Goal: Information Seeking & Learning: Learn about a topic

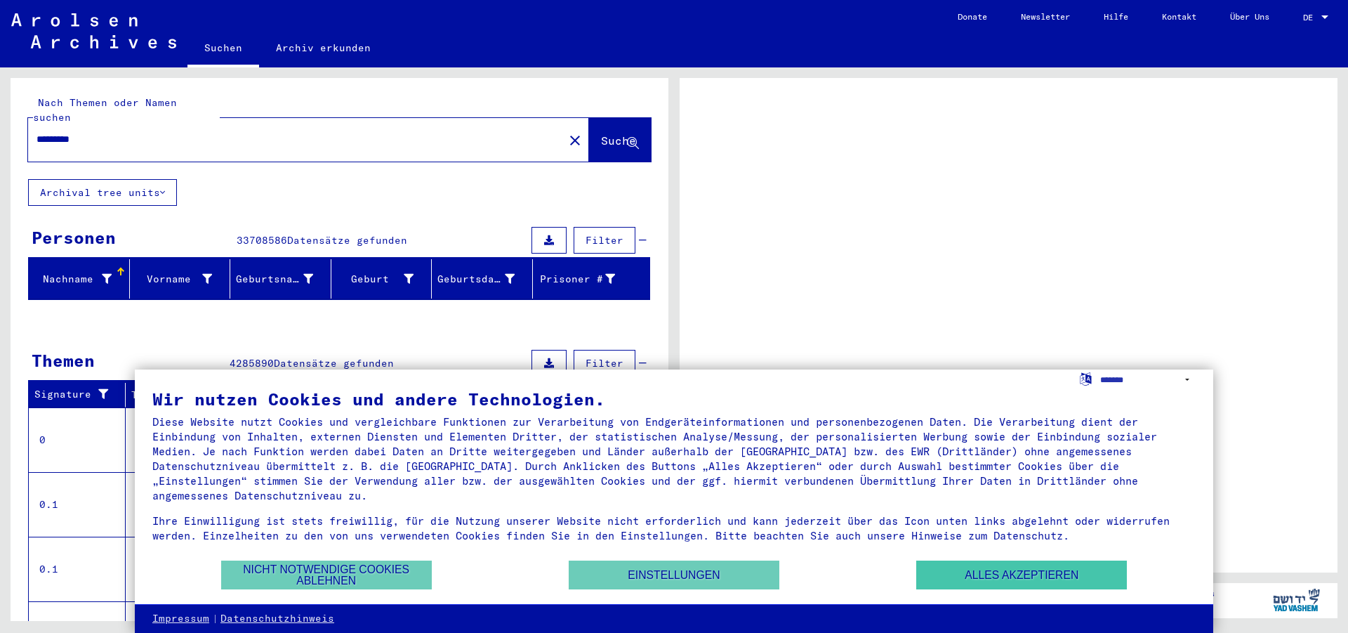
scroll to position [137, 0]
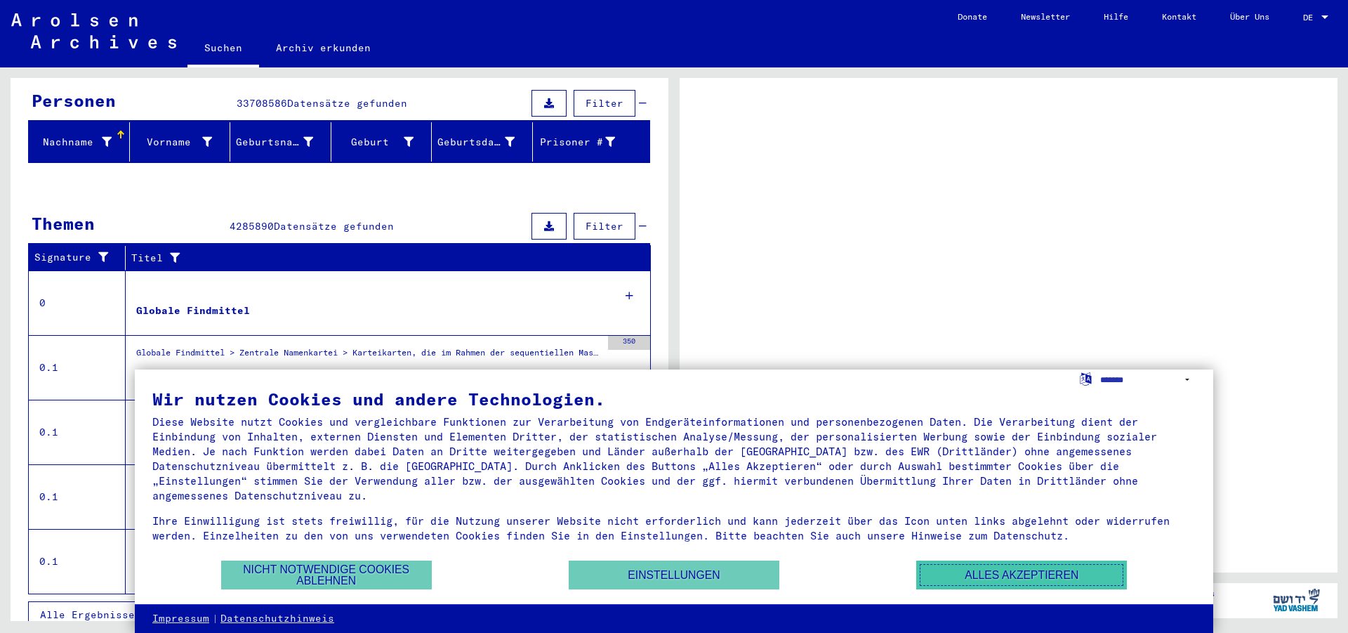
click at [1062, 574] on button "Alles akzeptieren" at bounding box center [1021, 574] width 211 height 29
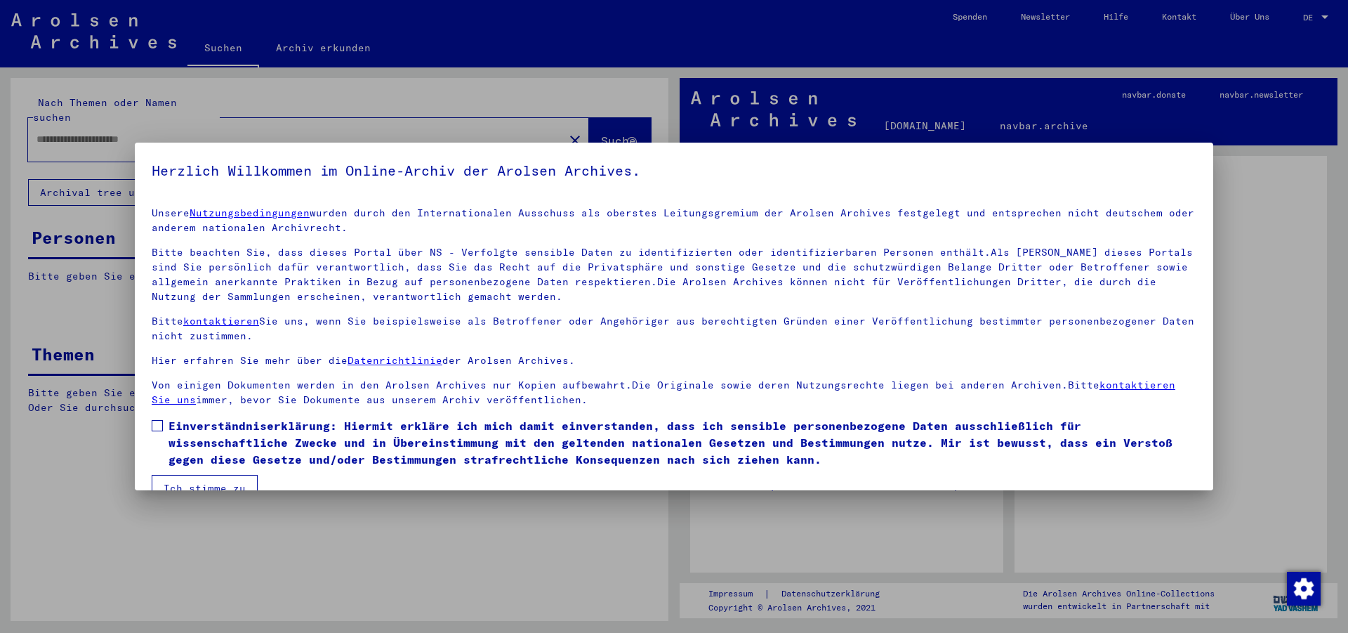
type input "*********"
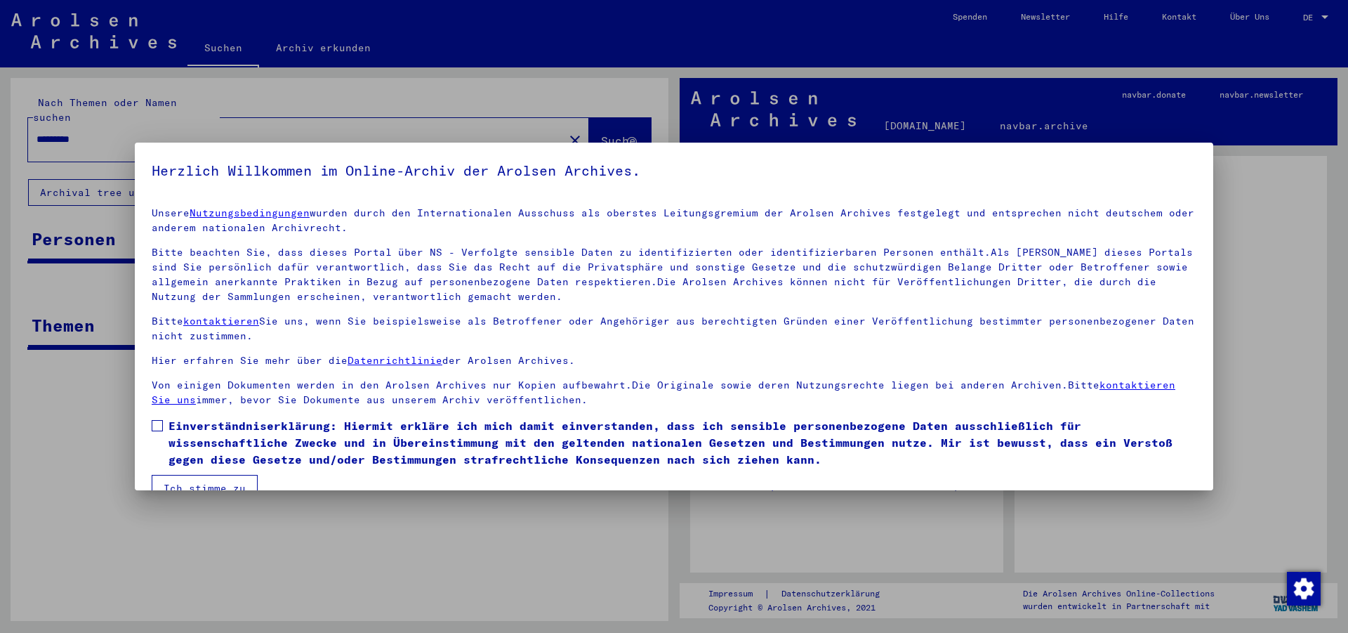
scroll to position [28, 0]
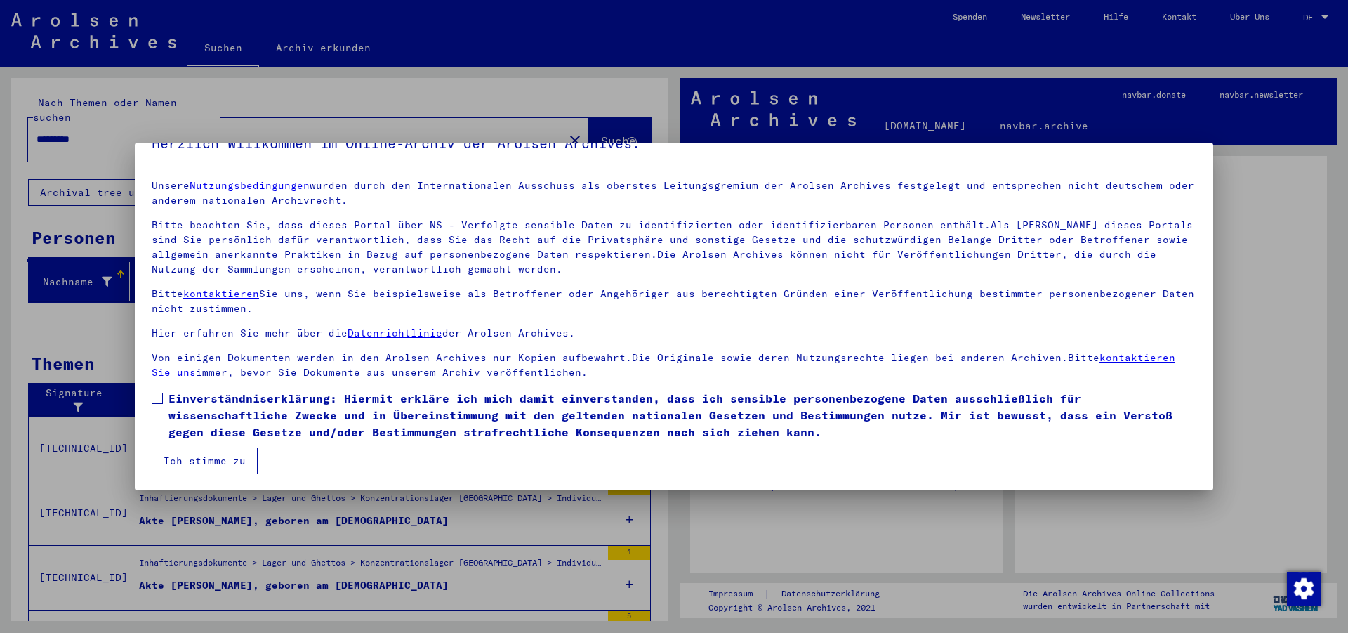
click at [220, 462] on button "Ich stimme zu" at bounding box center [205, 460] width 106 height 27
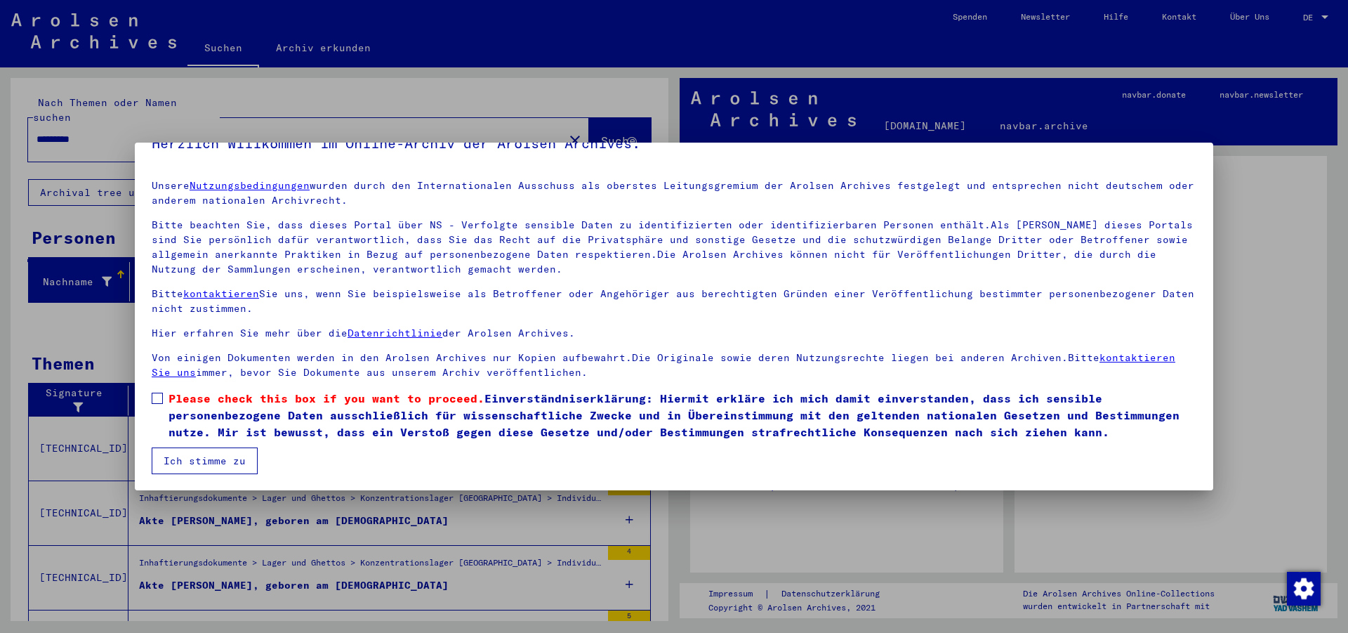
click at [168, 404] on label "Please check this box if you want to proceed. Einverständniserklärung: Hiermit …" at bounding box center [674, 415] width 1045 height 51
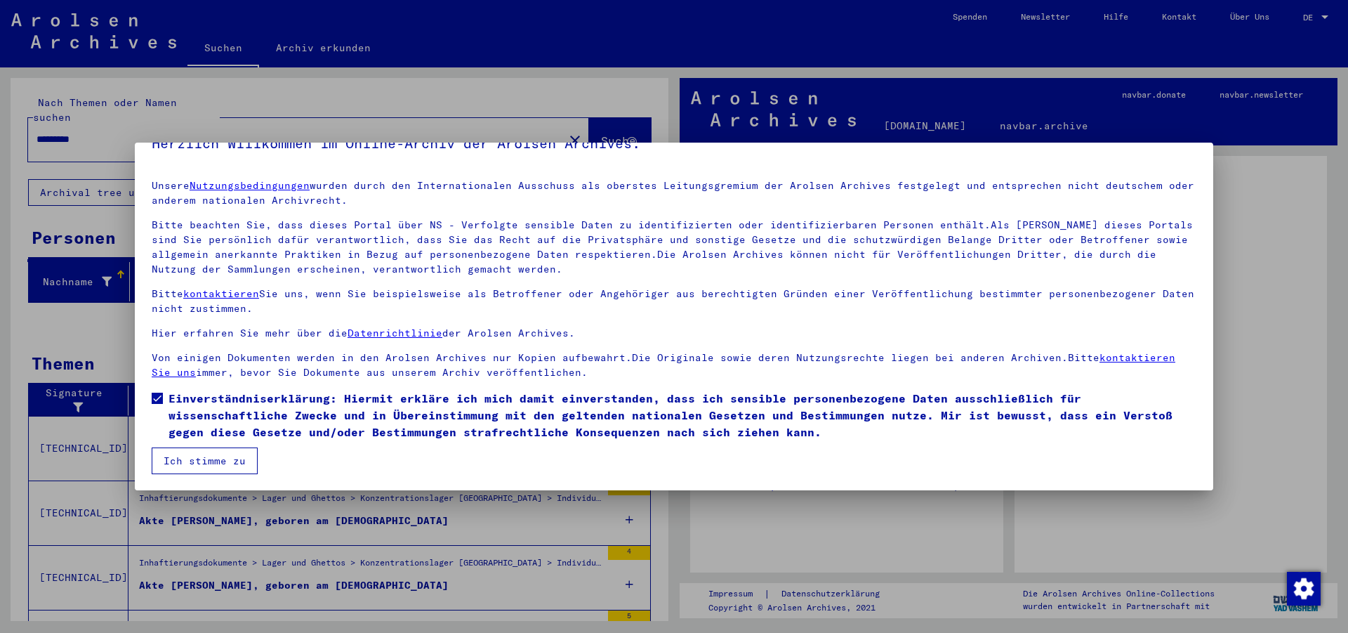
drag, startPoint x: 194, startPoint y: 457, endPoint x: 247, endPoint y: 462, distance: 53.6
click at [195, 460] on button "Ich stimme zu" at bounding box center [205, 460] width 106 height 27
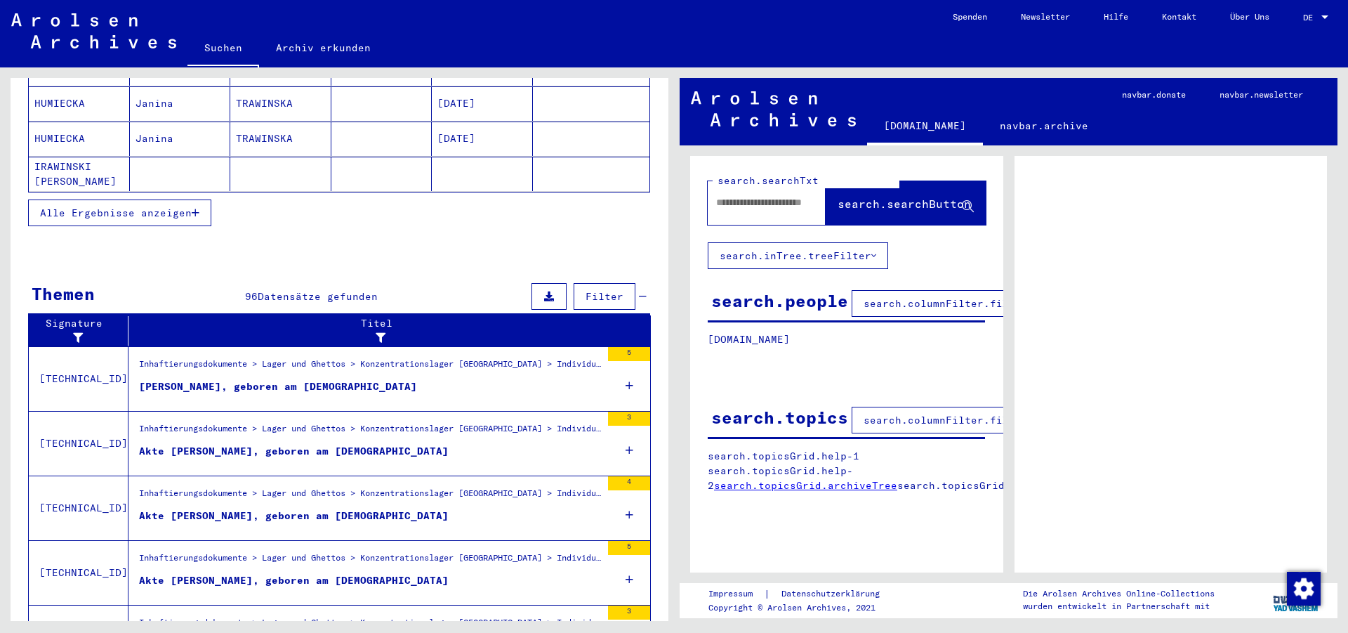
scroll to position [359, 0]
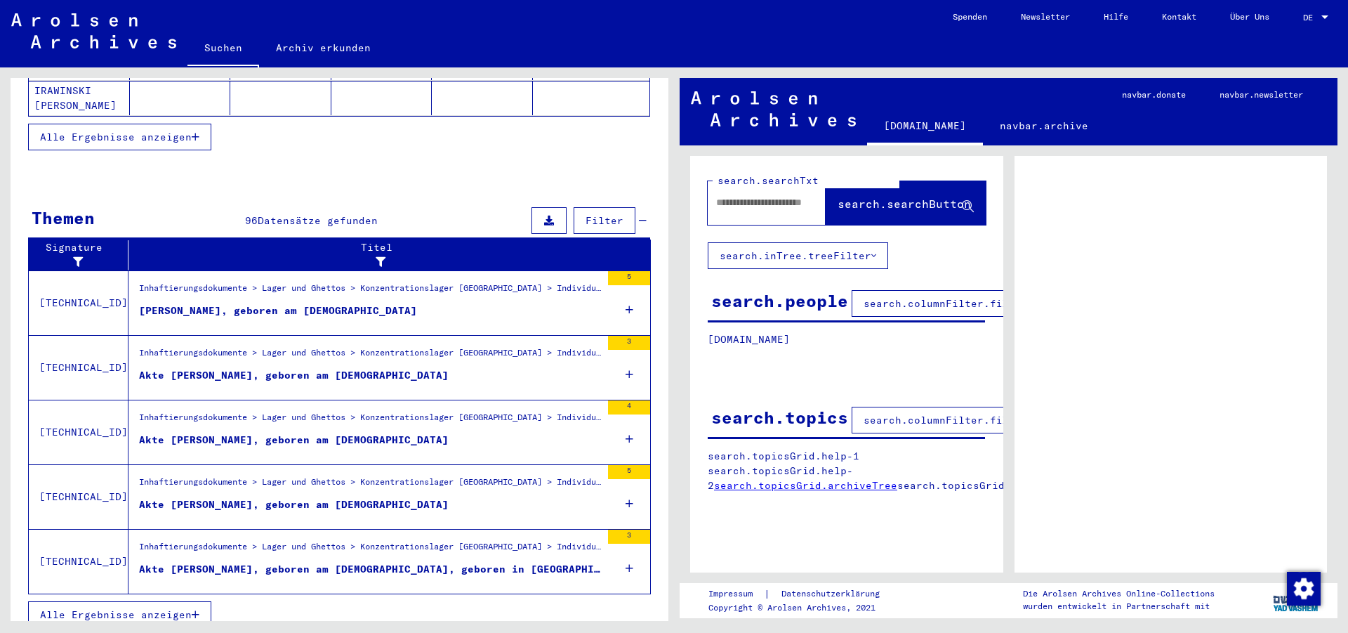
click at [1334, 18] on link "DE DE" at bounding box center [1317, 17] width 62 height 34
click at [1326, 11] on div "DE DE" at bounding box center [1317, 14] width 28 height 24
click at [1293, 48] on span "Deutsch" at bounding box center [1289, 50] width 34 height 11
click at [1300, 20] on link "DE DE" at bounding box center [1317, 17] width 62 height 34
click at [1316, 21] on div "DE" at bounding box center [1310, 18] width 15 height 10
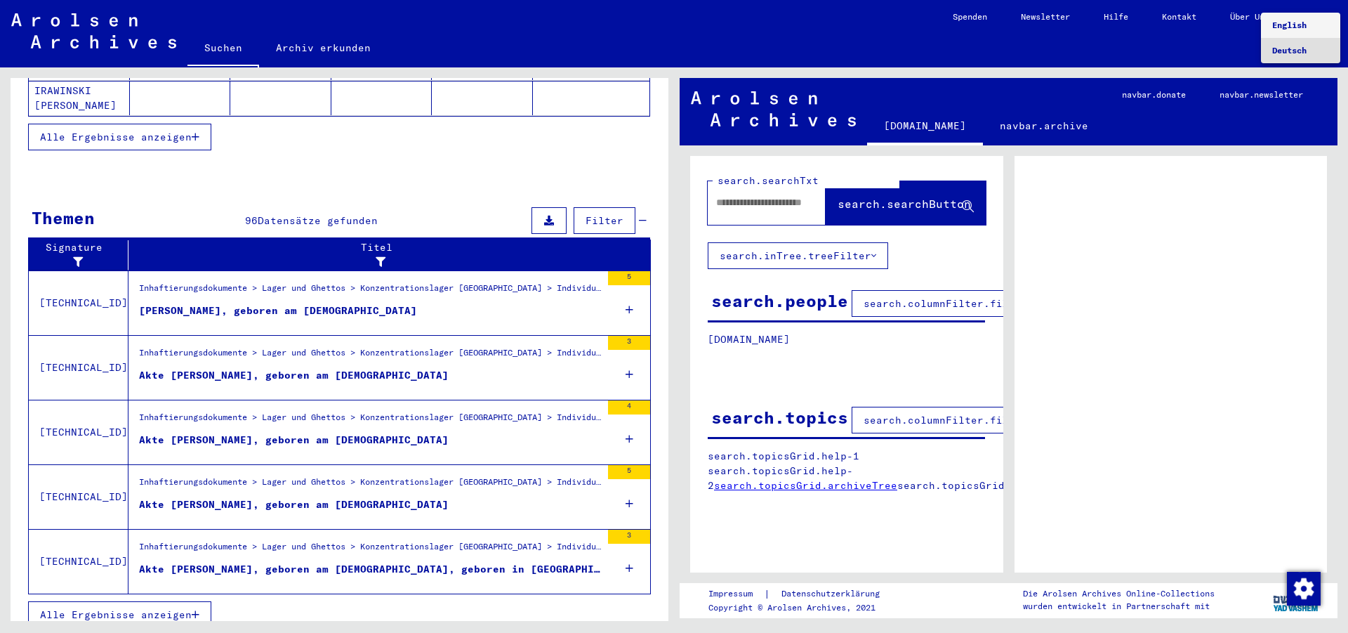
click at [1307, 29] on span "English" at bounding box center [1289, 25] width 34 height 11
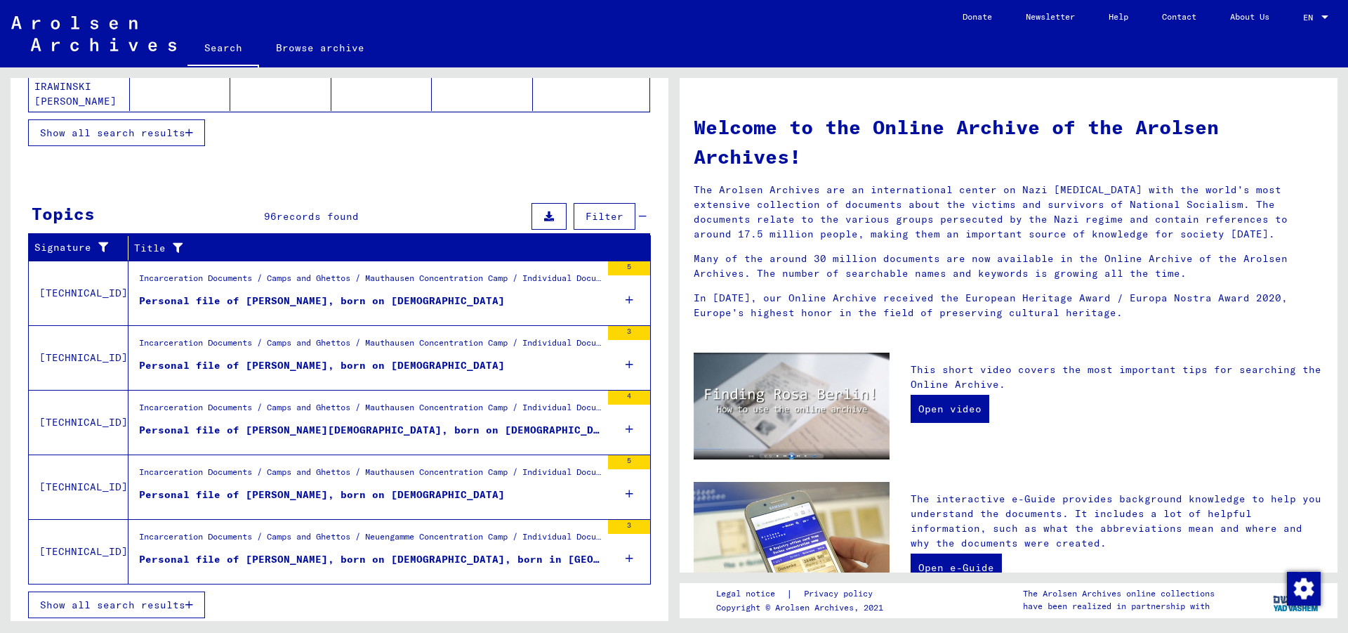
scroll to position [350, 0]
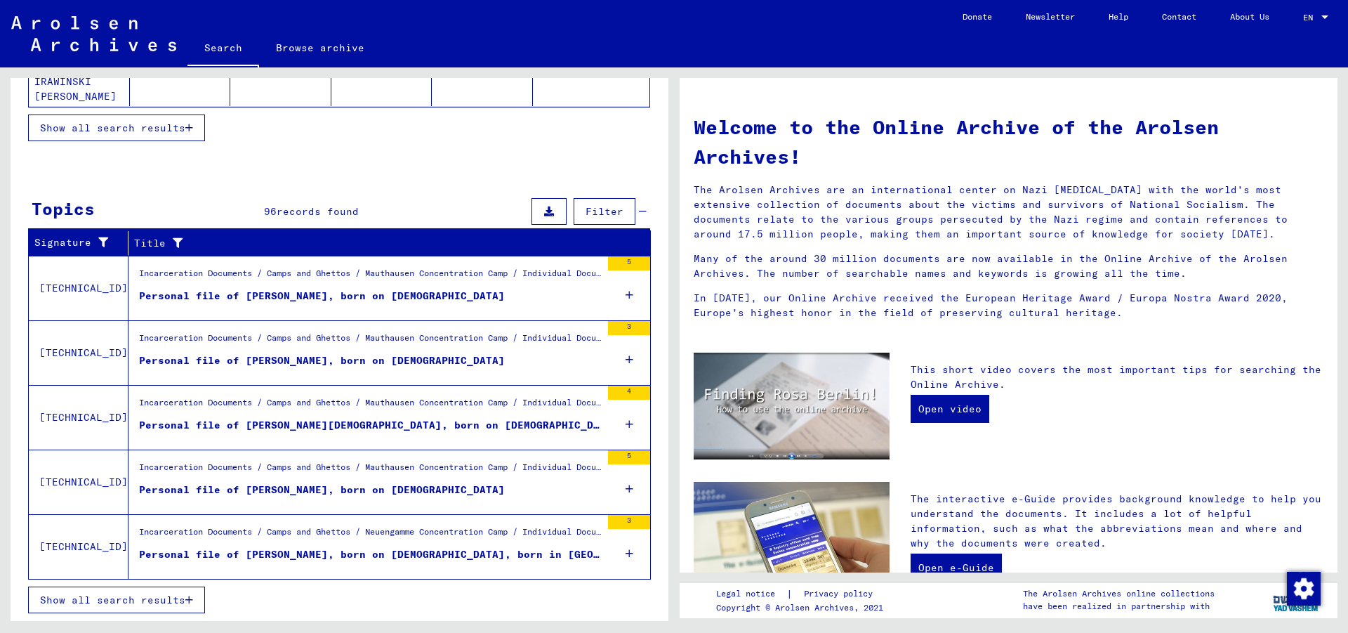
click at [190, 593] on button "Show all search results" at bounding box center [116, 599] width 177 height 27
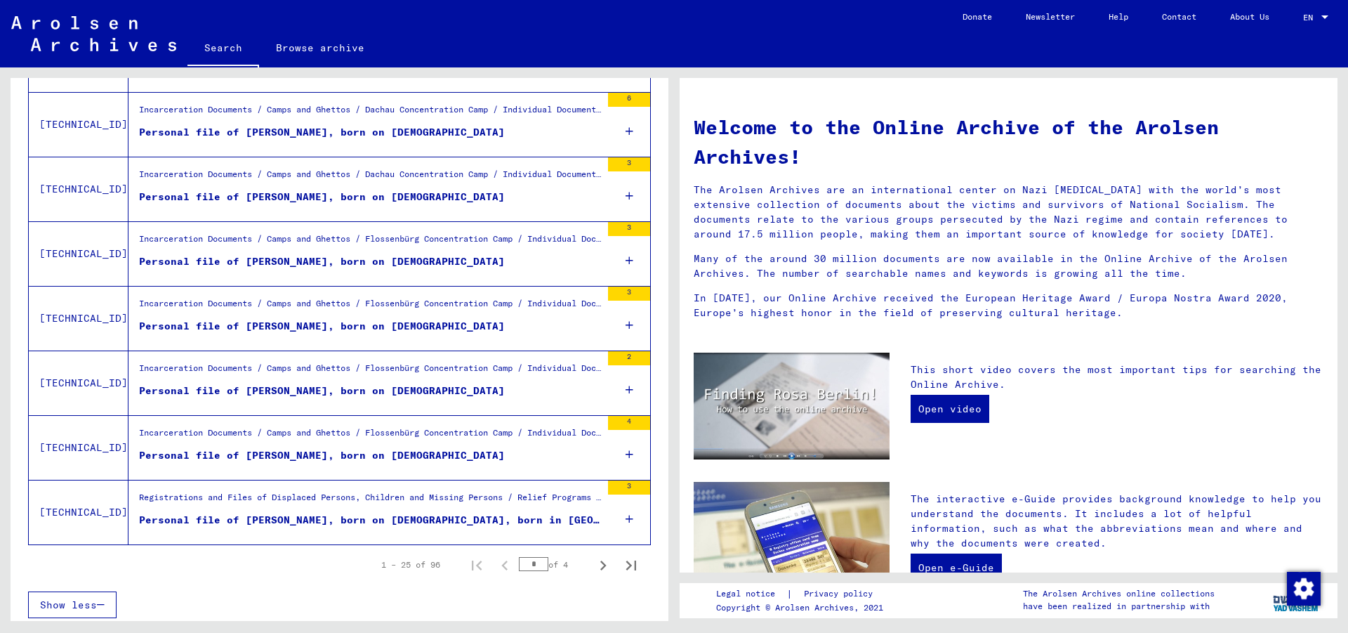
scroll to position [1427, 0]
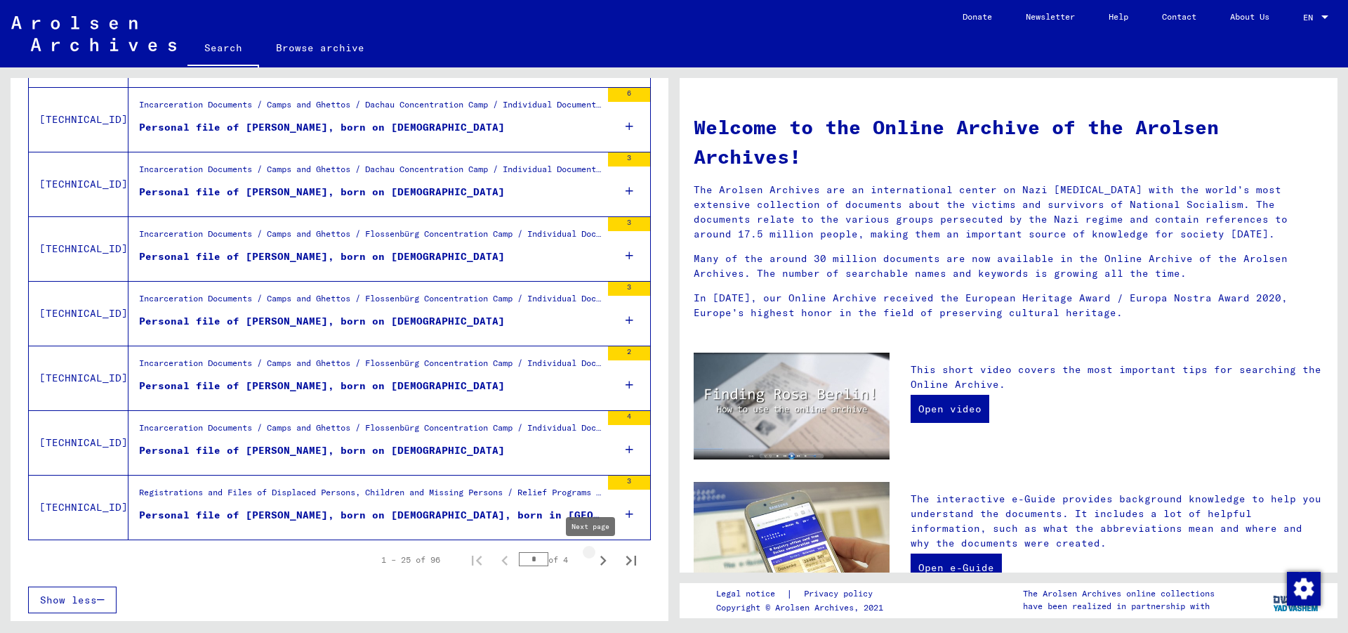
click at [593, 562] on icon "Next page" at bounding box center [603, 560] width 20 height 20
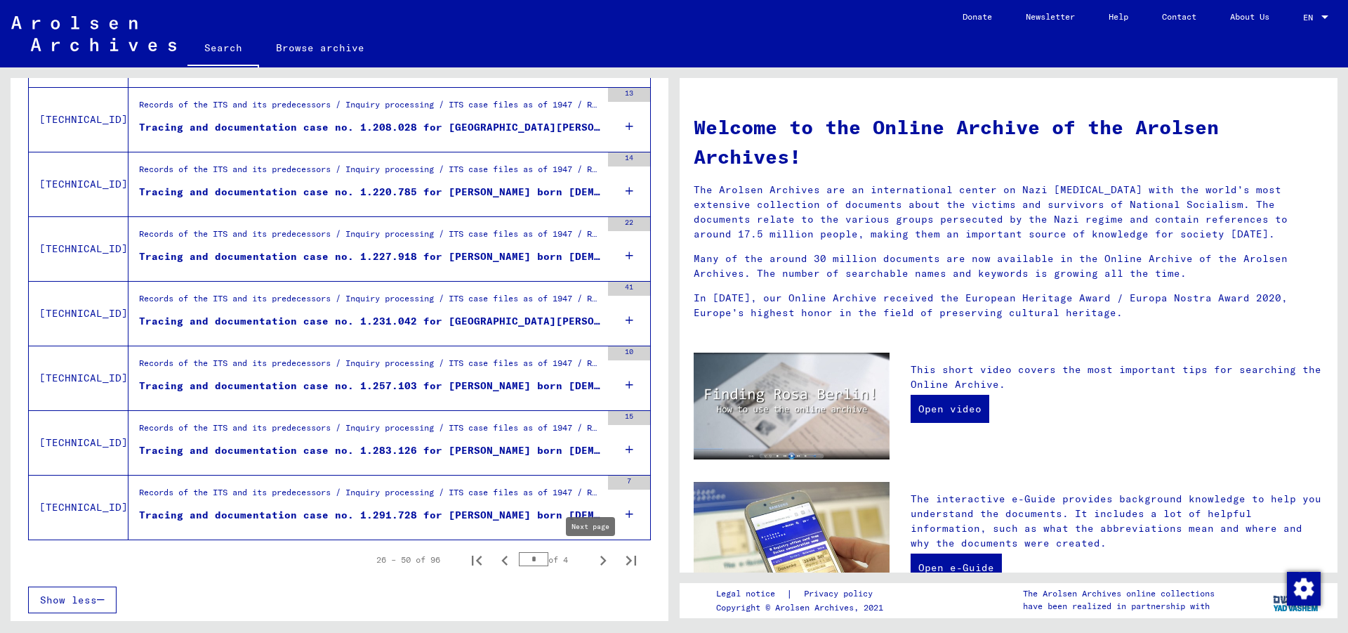
click at [599, 562] on icon "Next page" at bounding box center [603, 560] width 20 height 20
type input "*"
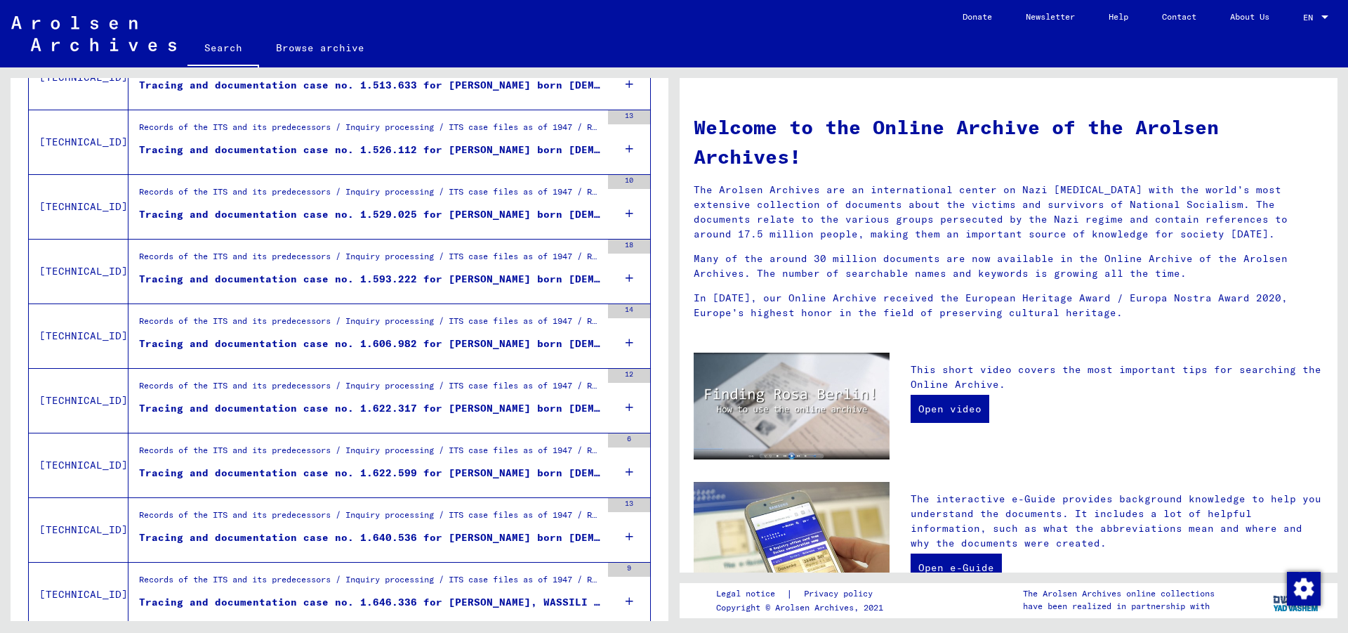
scroll to position [1200, 0]
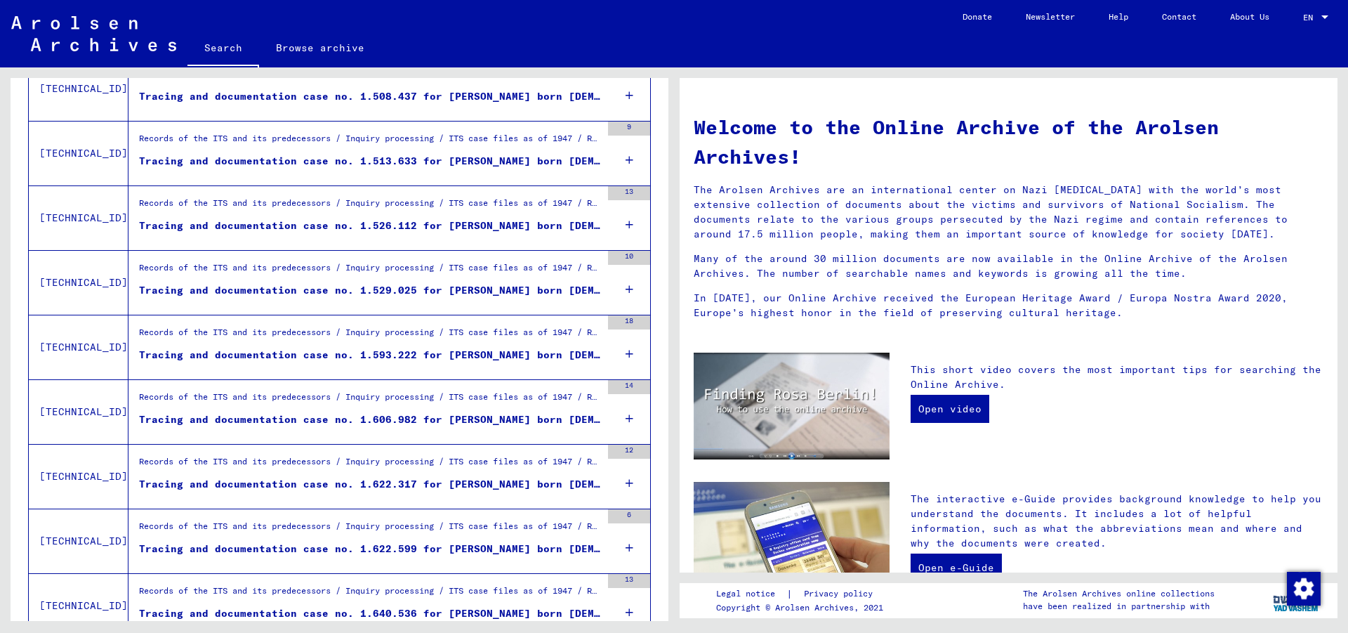
click at [503, 291] on div "Tracing and documentation case no. 1.529.025 for [PERSON_NAME] born [DEMOGRAPHI…" at bounding box center [370, 290] width 462 height 15
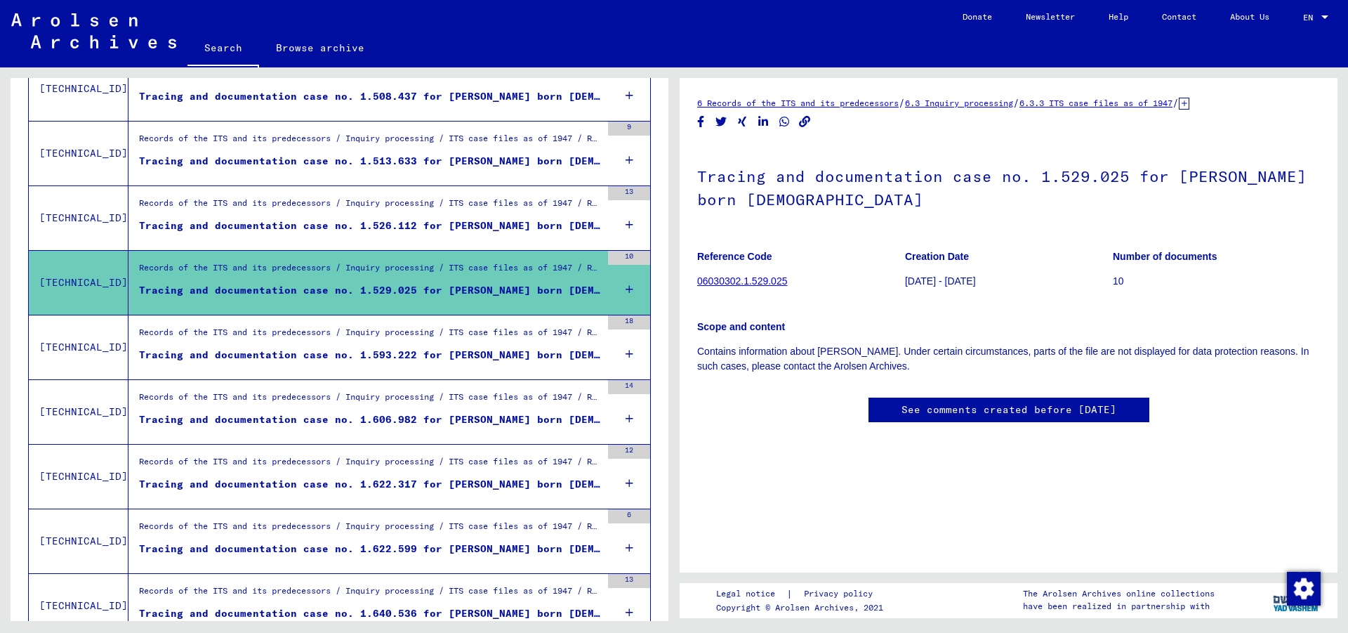
click at [626, 288] on icon at bounding box center [630, 289] width 8 height 49
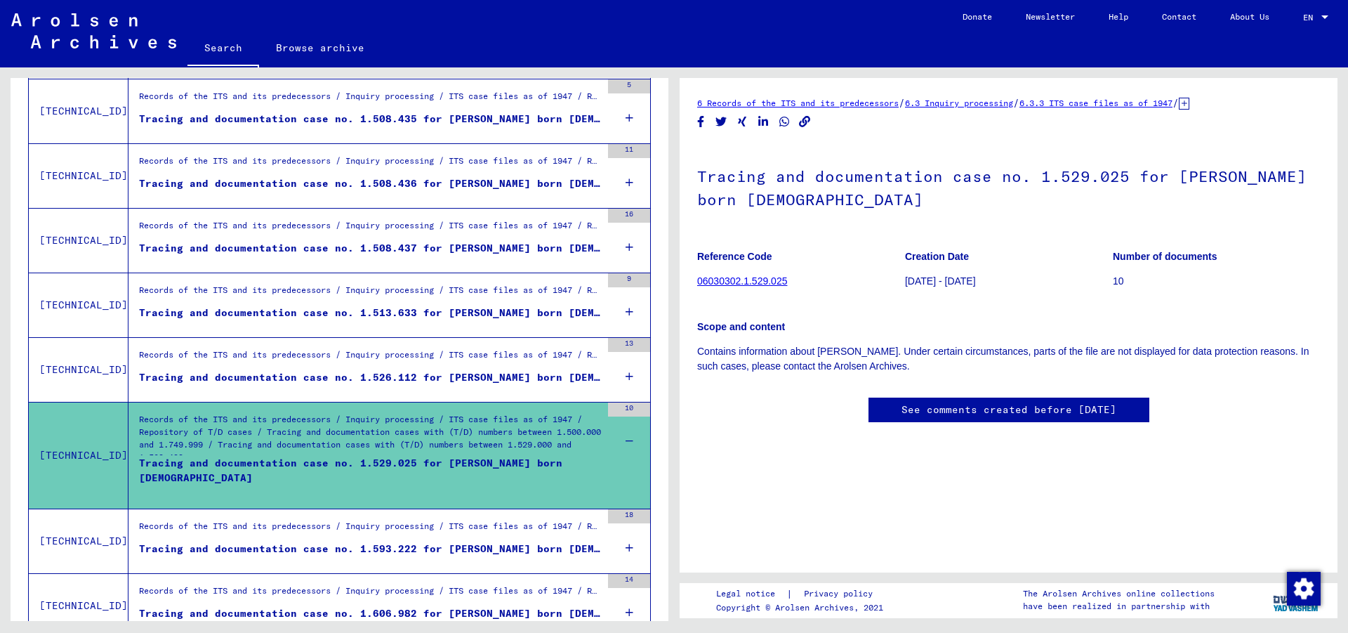
scroll to position [1124, 0]
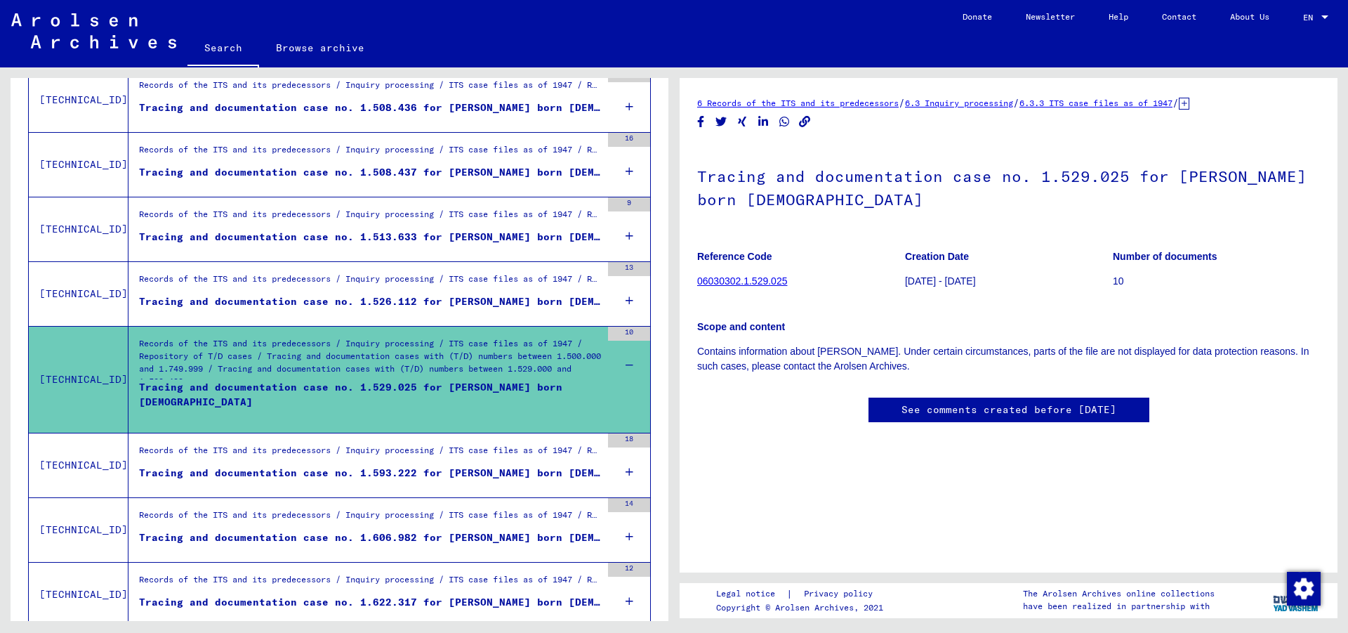
click at [272, 381] on div "Tracing and documentation case no. 1.529.025 for [PERSON_NAME] born [DEMOGRAPHI…" at bounding box center [370, 401] width 462 height 42
click at [321, 356] on div "Records of the ITS and its predecessors / Inquiry processing / ITS case files a…" at bounding box center [370, 361] width 462 height 49
click at [753, 279] on link "06030302.1.529.025" at bounding box center [742, 280] width 90 height 11
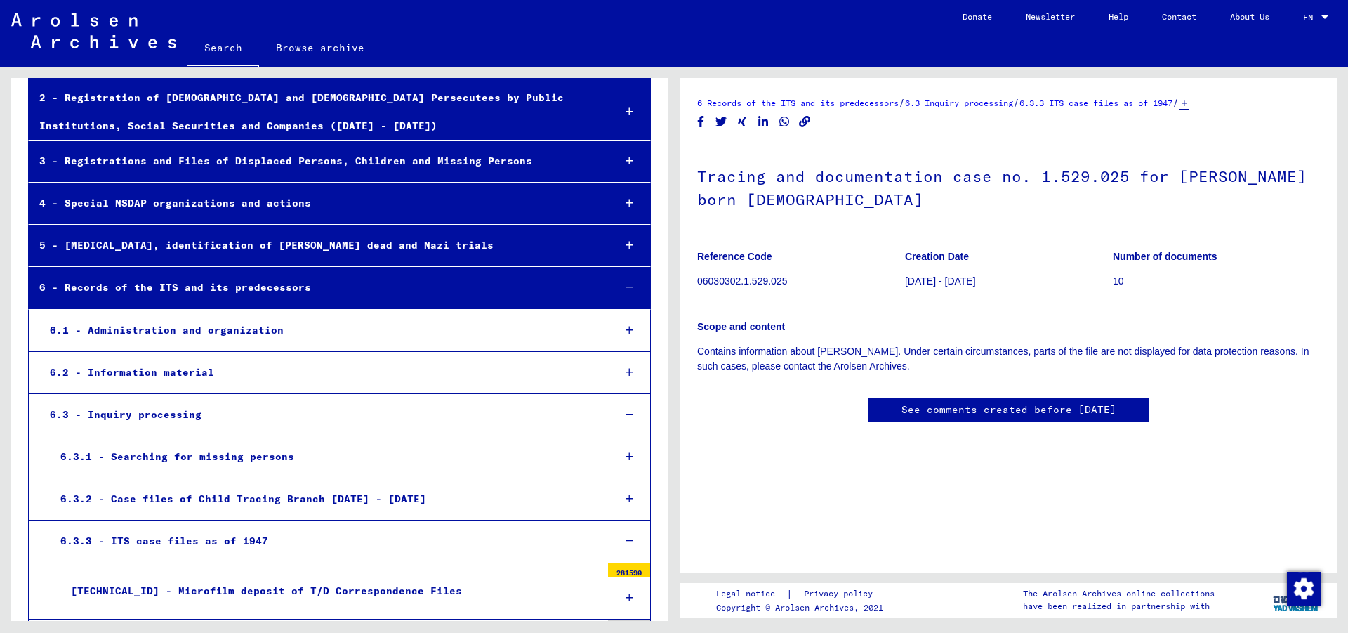
scroll to position [379, 0]
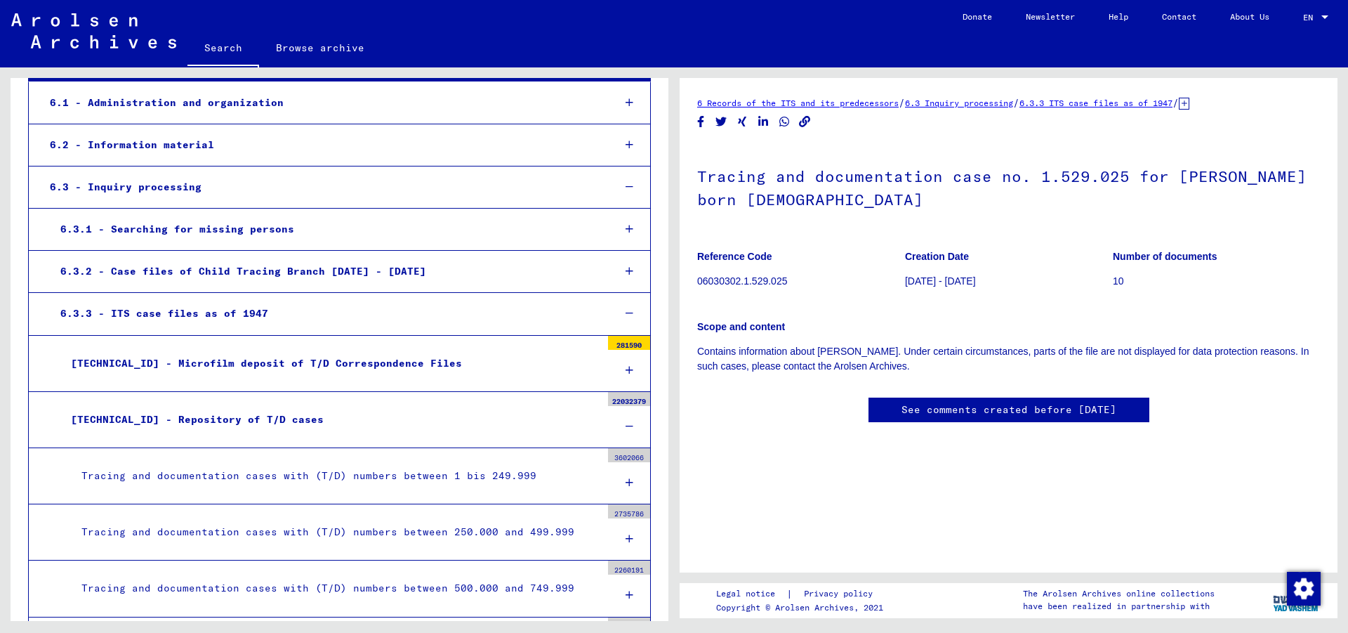
click at [623, 368] on div at bounding box center [629, 370] width 42 height 41
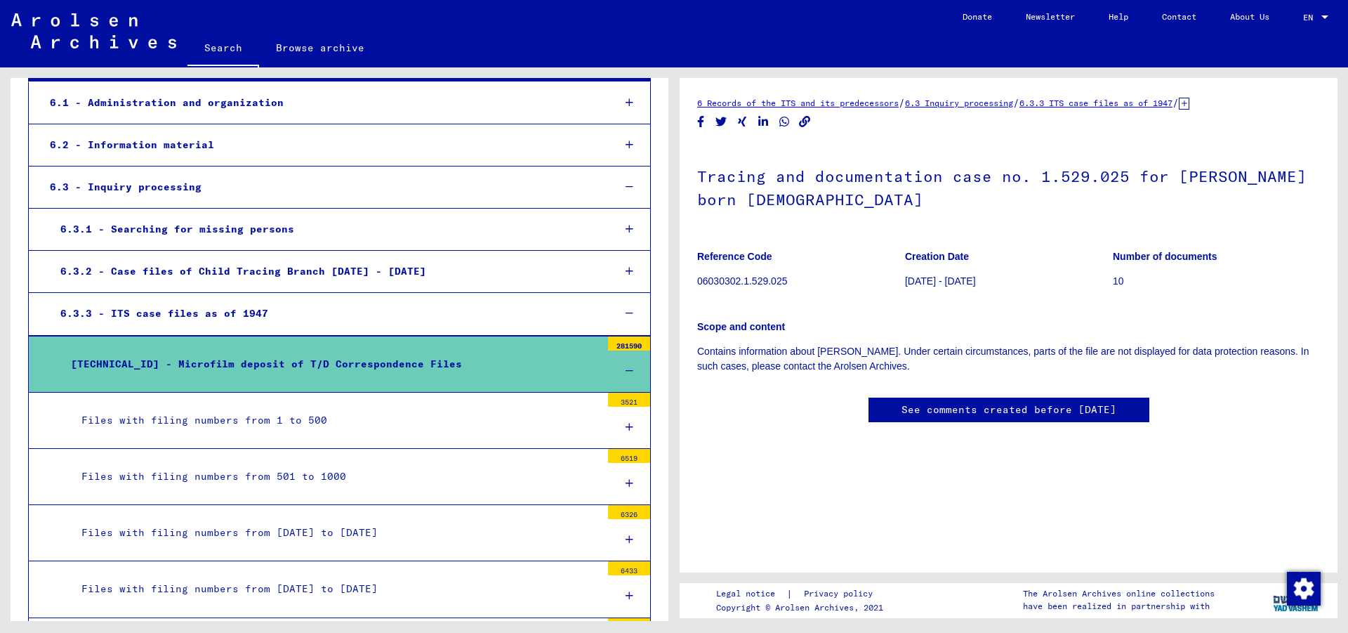
click at [626, 369] on icon at bounding box center [630, 371] width 8 height 10
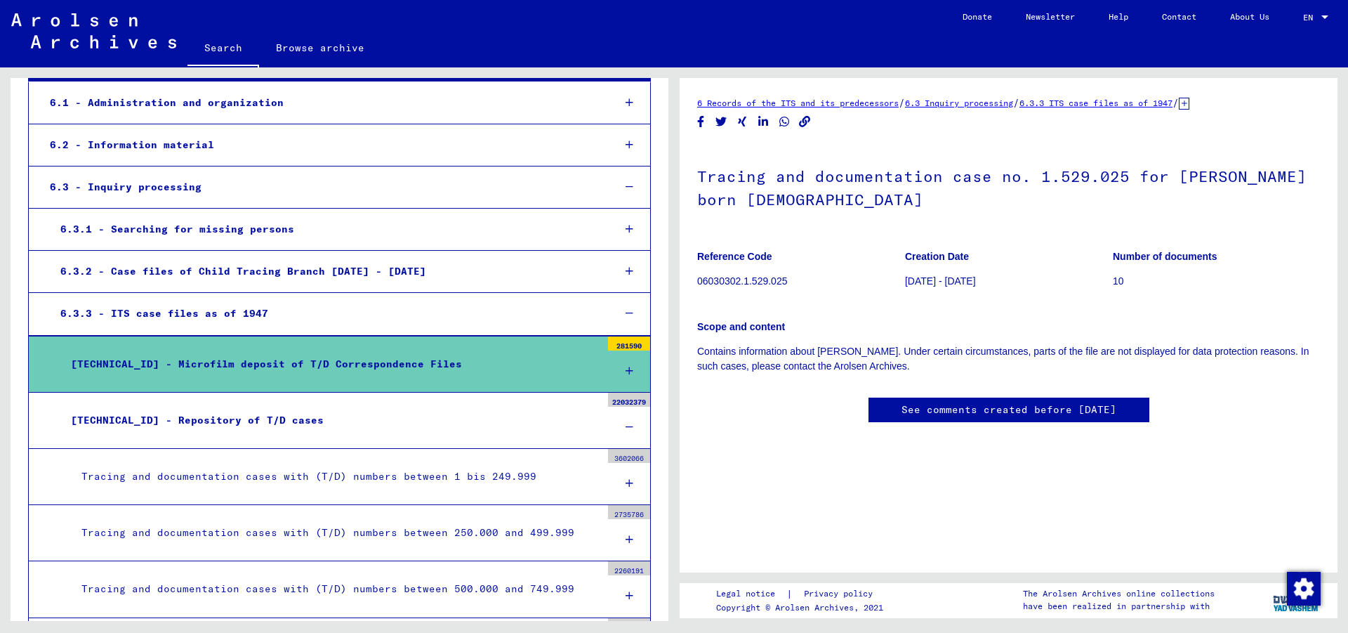
click at [609, 368] on div at bounding box center [629, 370] width 42 height 41
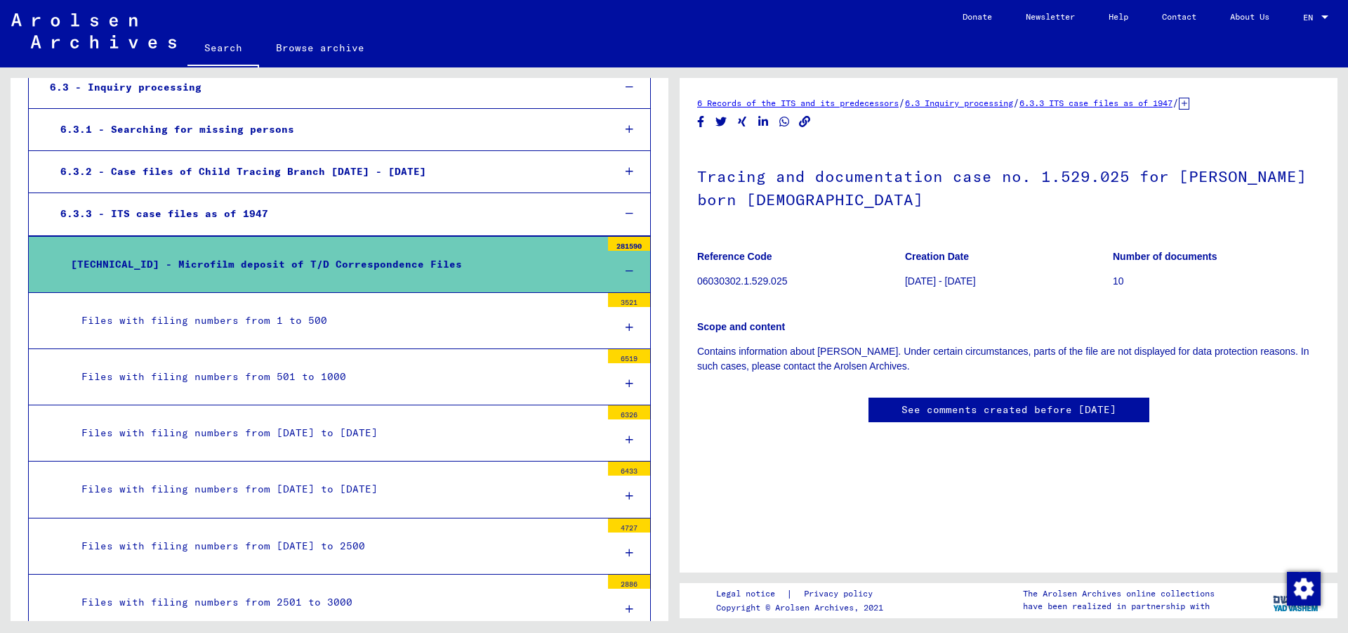
scroll to position [531, 0]
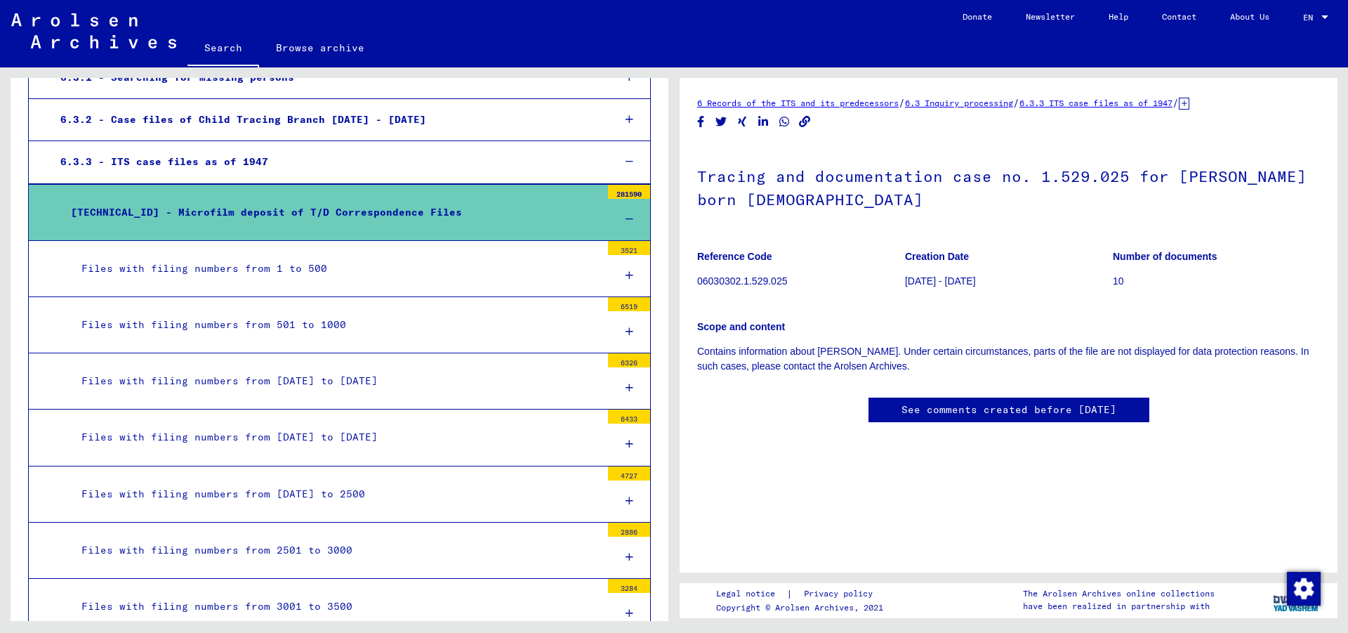
click at [471, 265] on div "Files with filing numbers from 1 to 500" at bounding box center [336, 268] width 530 height 27
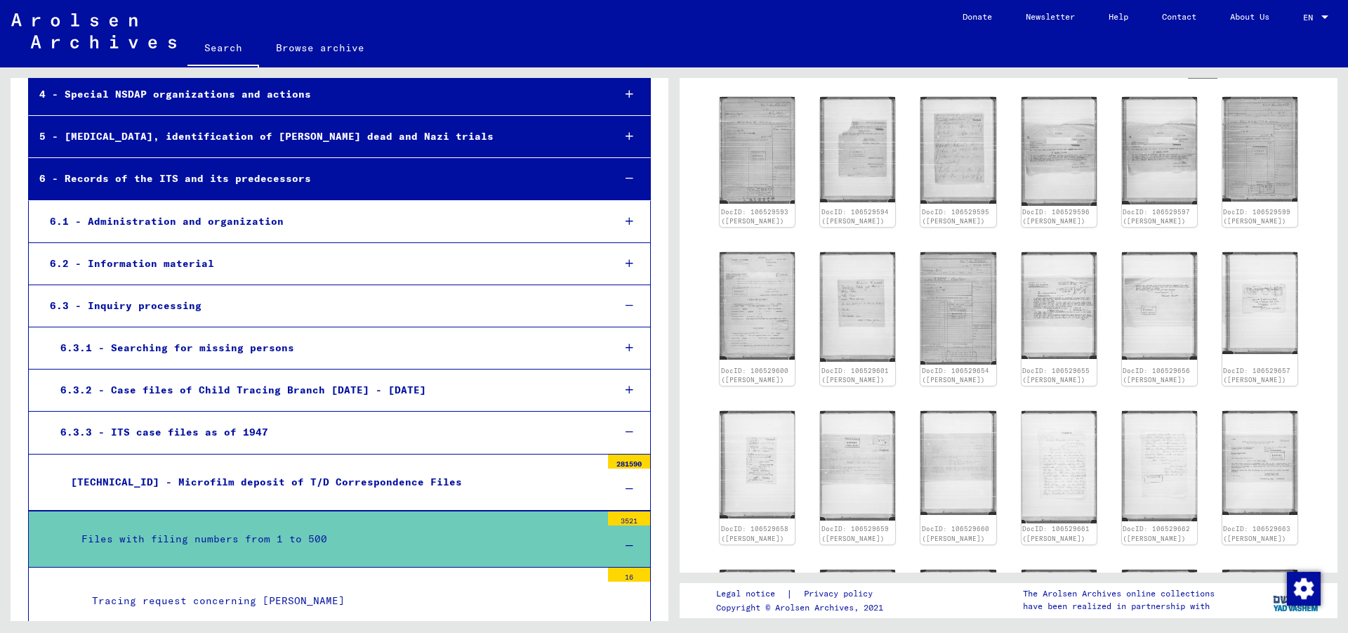
scroll to position [227, 0]
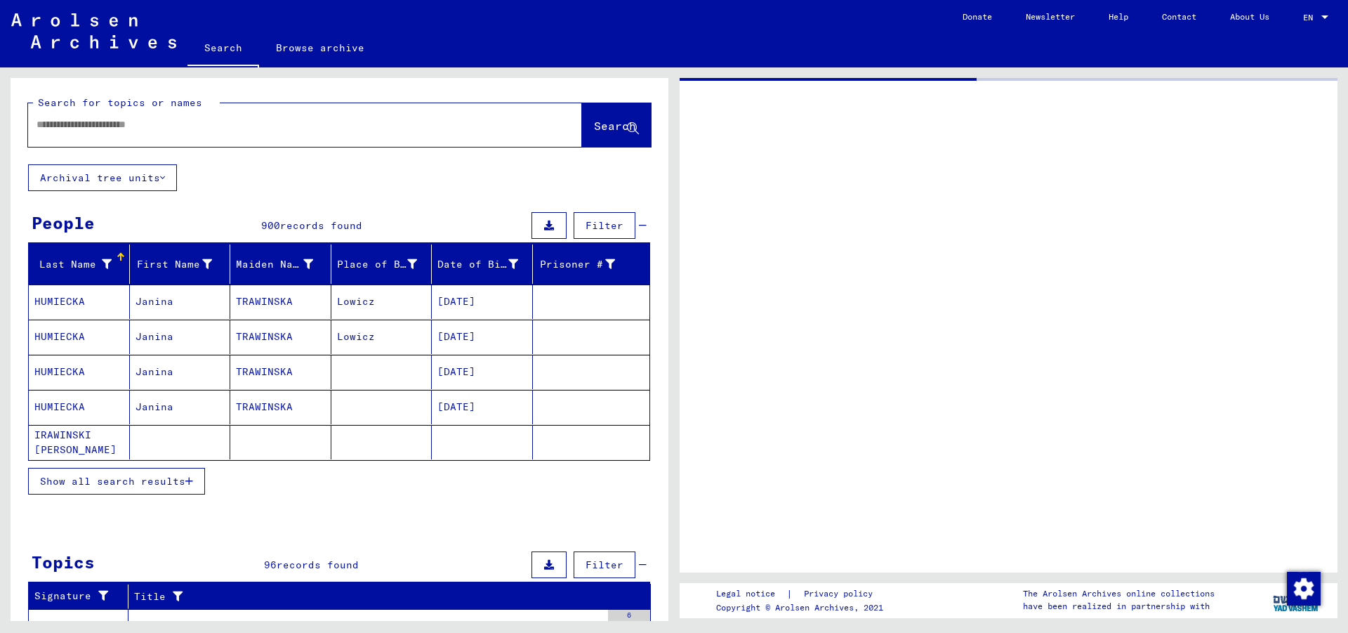
type input "*******"
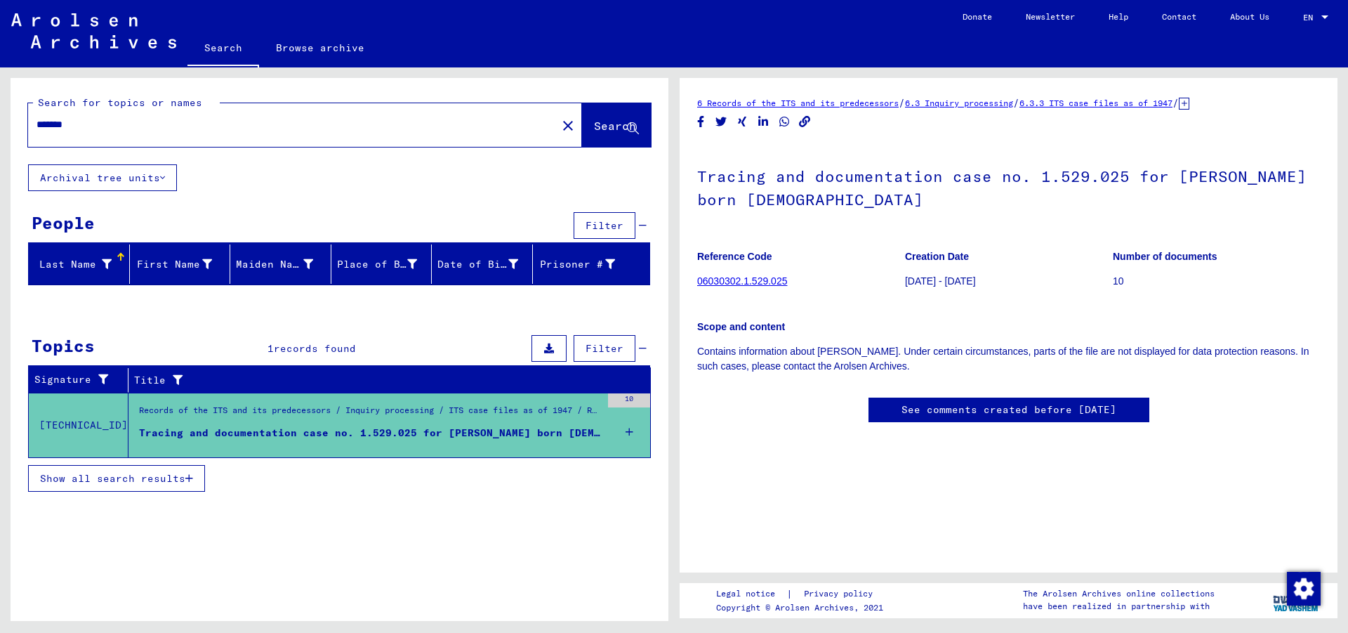
click at [630, 432] on icon at bounding box center [630, 431] width 8 height 49
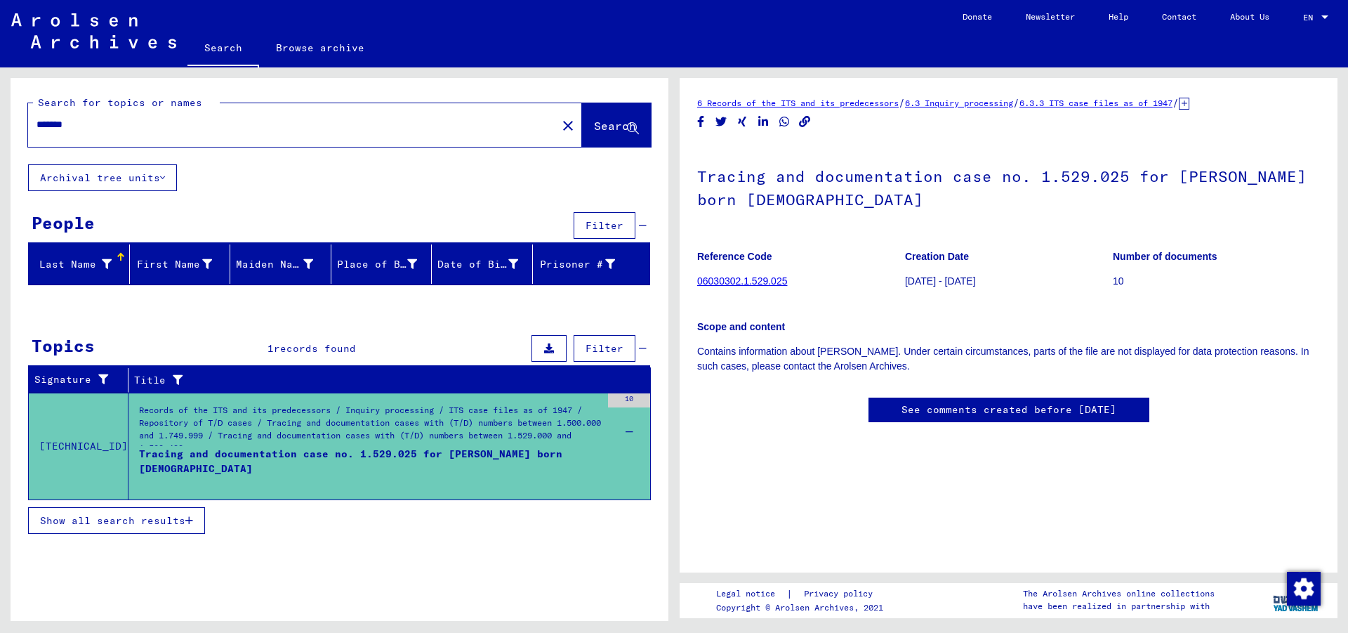
click at [761, 284] on link "06030302.1.529.025" at bounding box center [742, 280] width 90 height 11
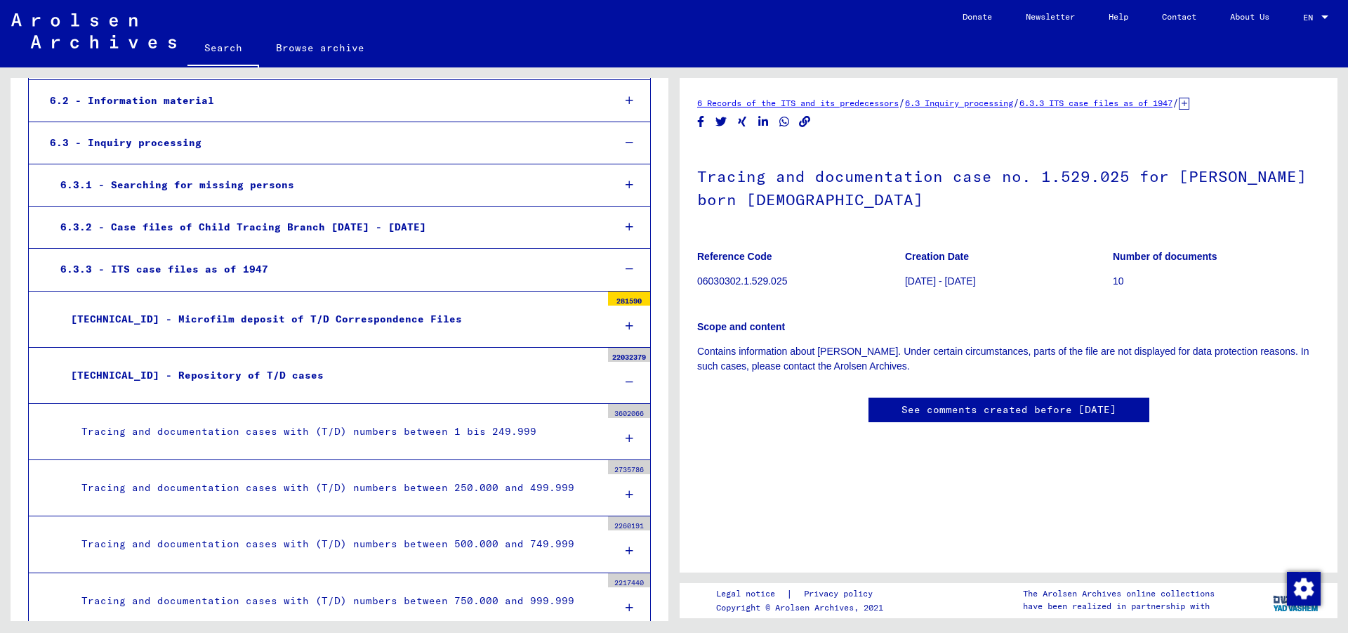
scroll to position [379, 0]
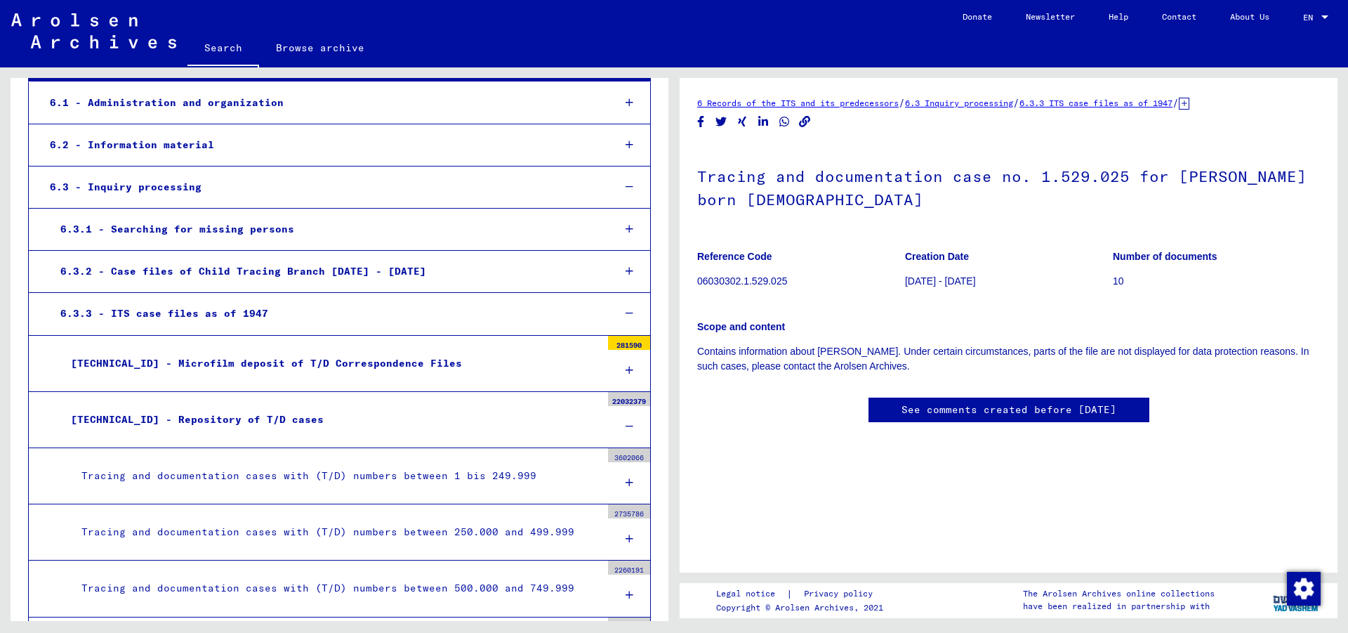
click at [223, 415] on div "[TECHNICAL_ID] - Repository of T/D cases" at bounding box center [330, 419] width 541 height 27
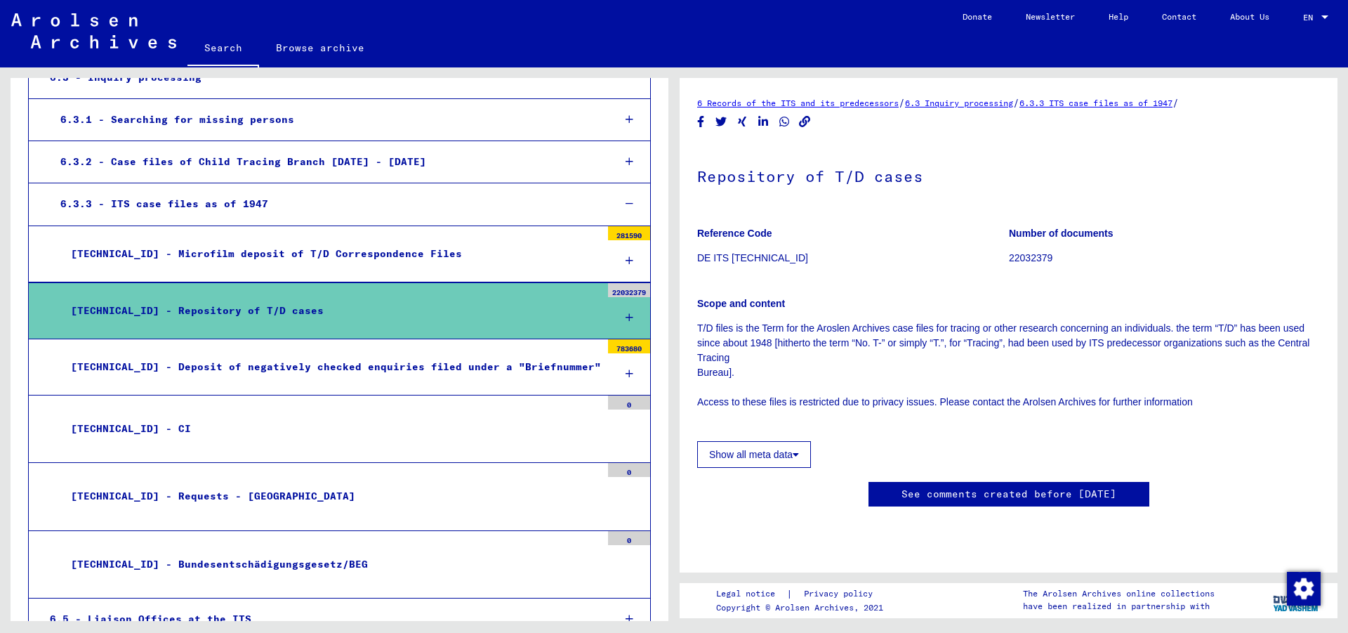
scroll to position [531, 0]
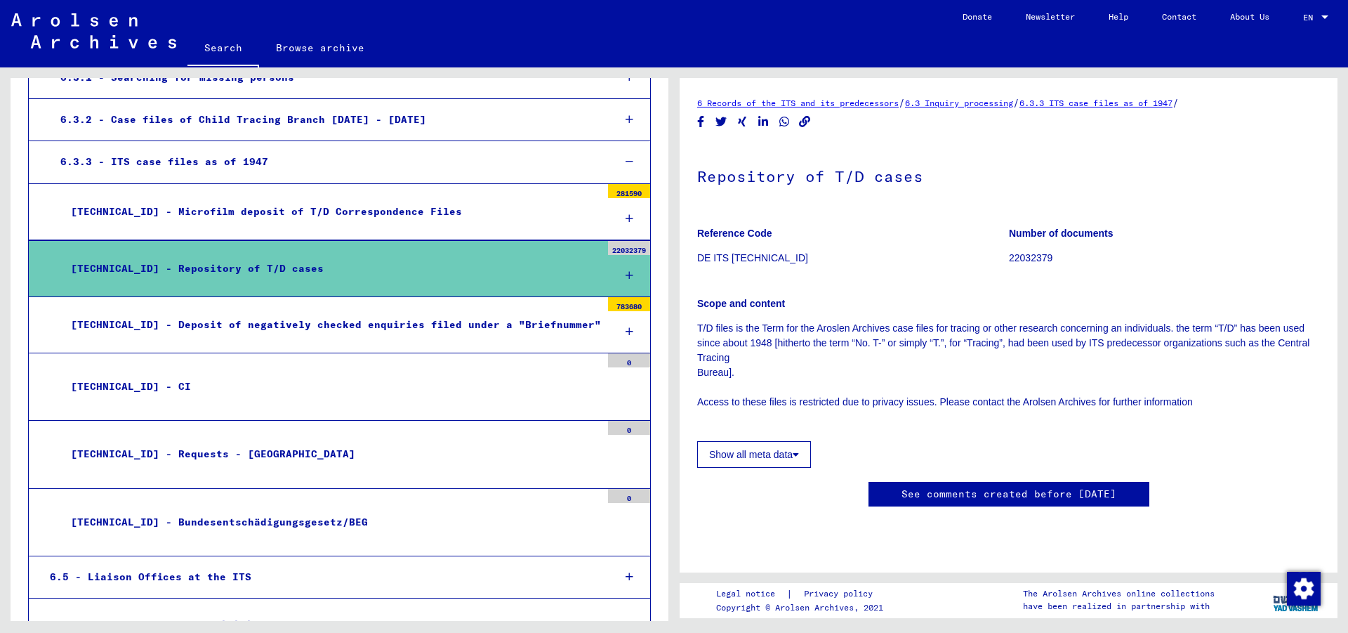
click at [362, 331] on div "[TECHNICAL_ID] - Deposit of negatively checked enquiries filed under a "Briefnu…" at bounding box center [330, 324] width 541 height 27
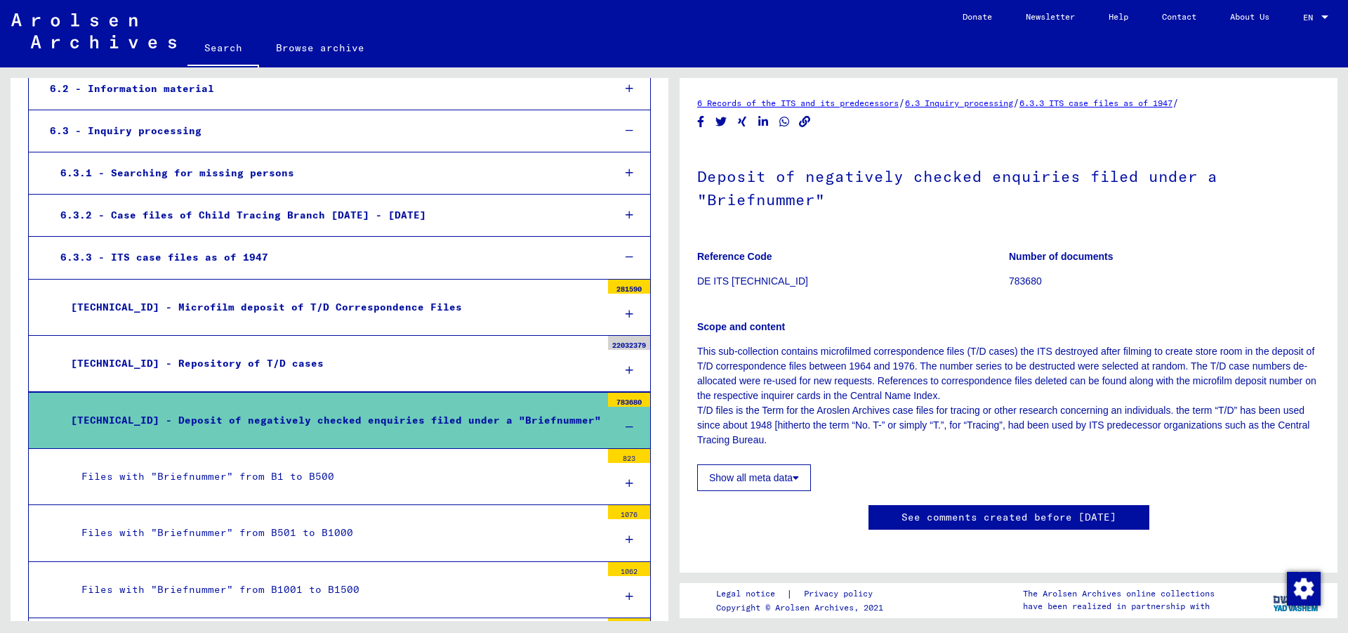
scroll to position [425, 0]
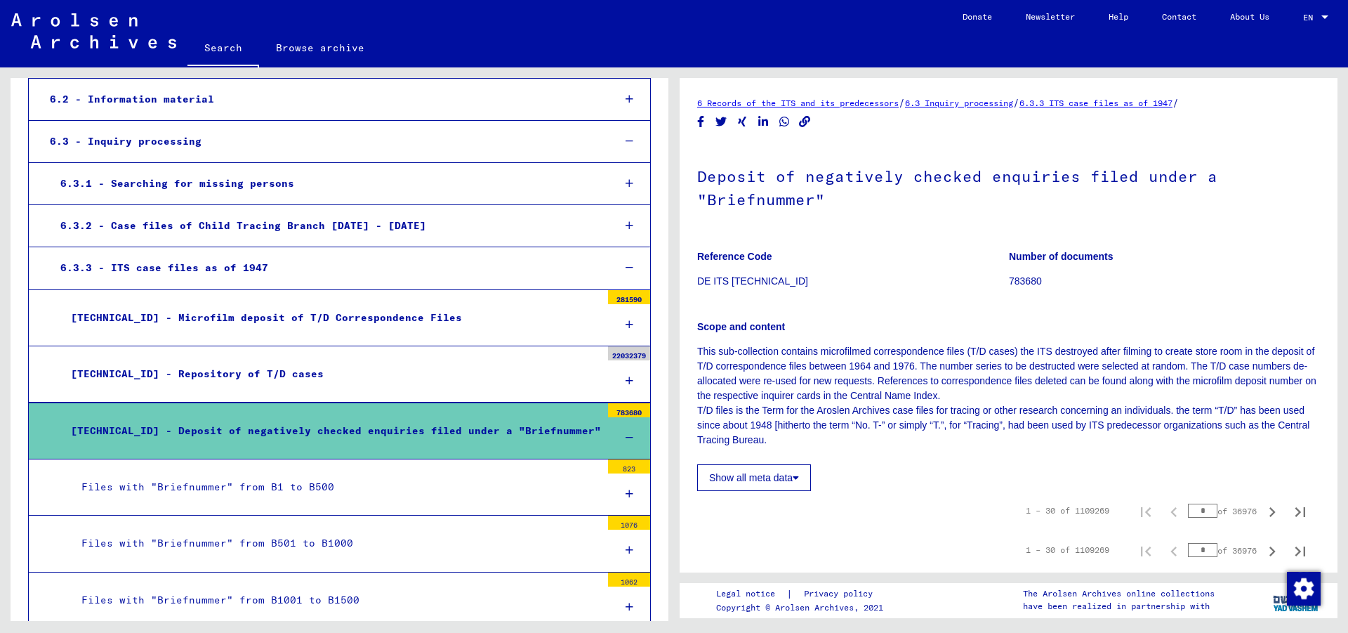
click at [612, 425] on div at bounding box center [629, 437] width 42 height 41
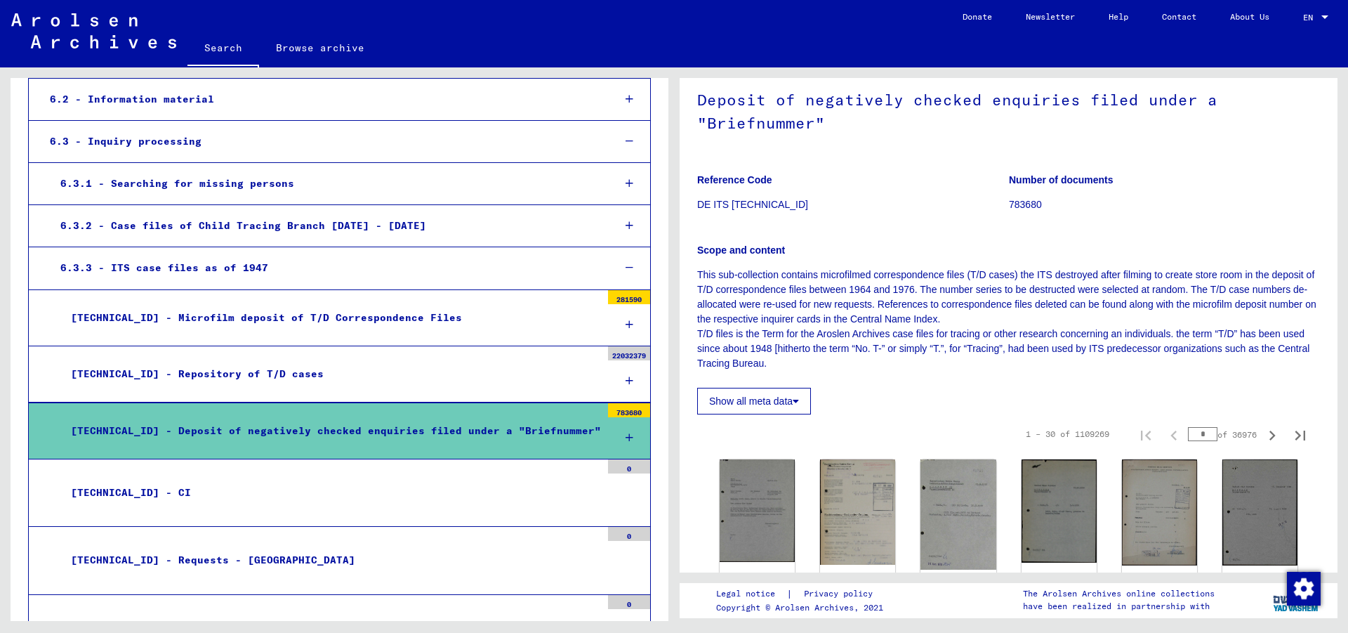
scroll to position [76, 0]
click at [265, 358] on mat-tree-node "[TECHNICAL_ID] - Repository of T/D cases 22032379" at bounding box center [339, 374] width 623 height 56
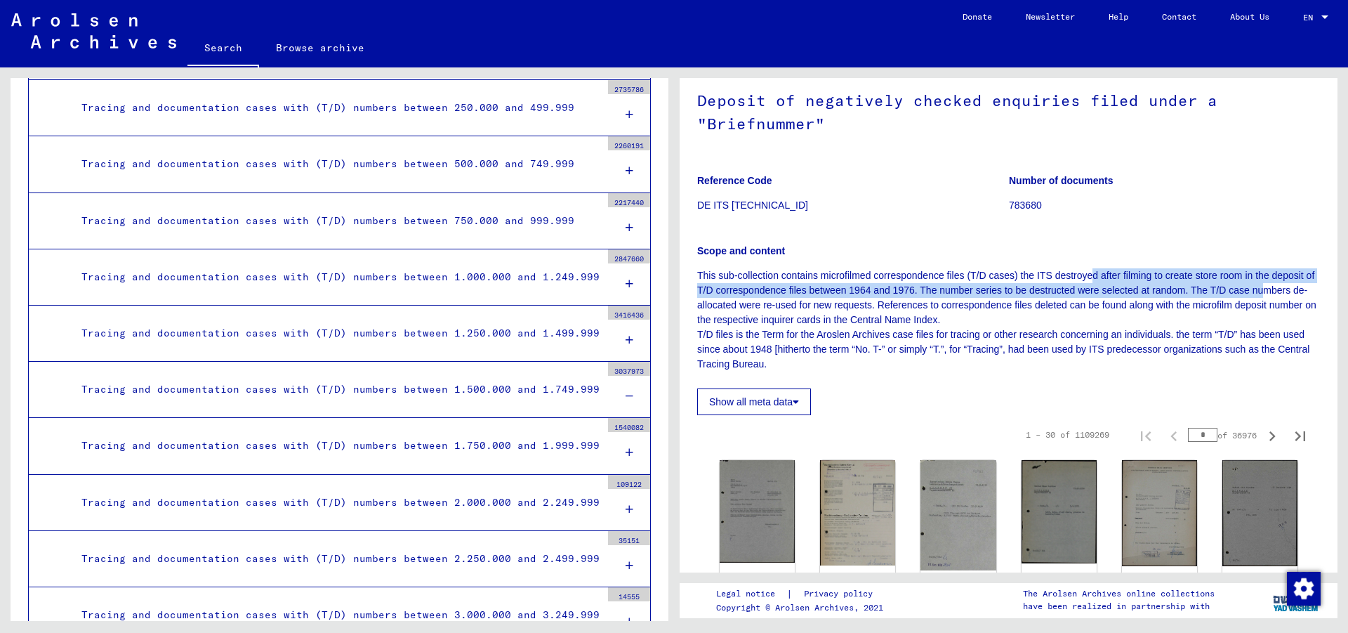
drag, startPoint x: 1097, startPoint y: 274, endPoint x: 1273, endPoint y: 298, distance: 177.8
click at [1273, 298] on p "This sub-collection contains microfilmed correspondence files (T/D cases) the I…" at bounding box center [1008, 319] width 623 height 103
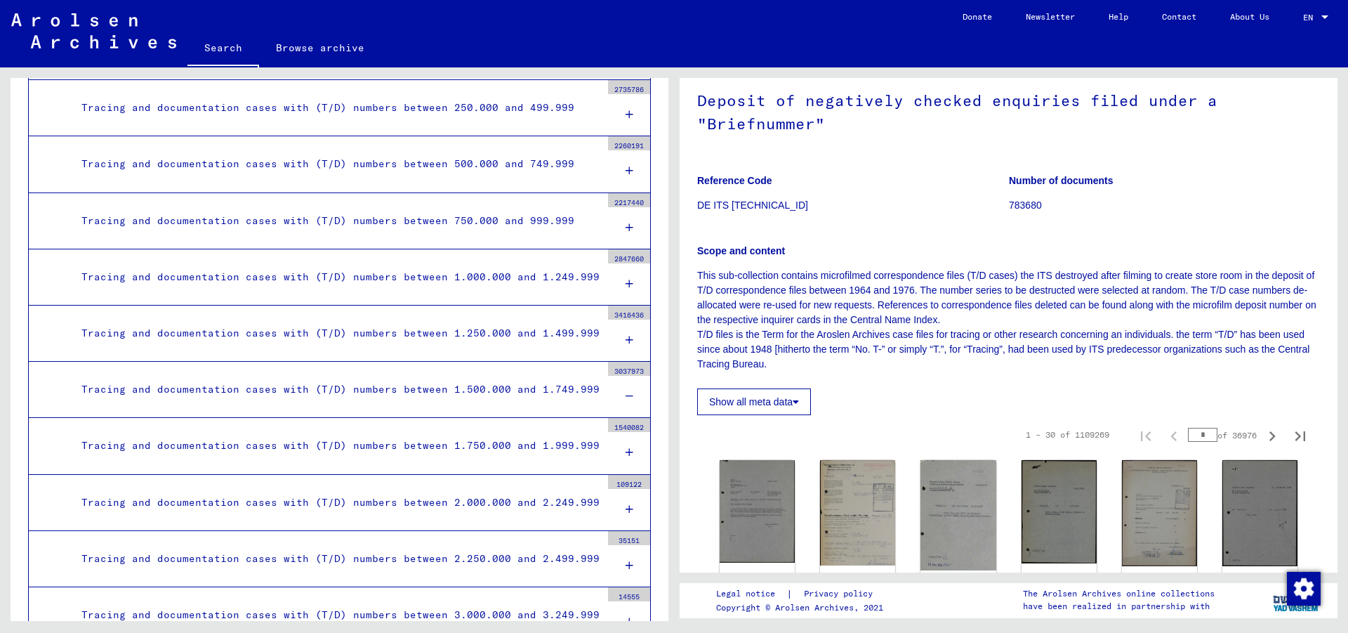
click at [1187, 324] on p "This sub-collection contains microfilmed correspondence files (T/D cases) the I…" at bounding box center [1008, 319] width 623 height 103
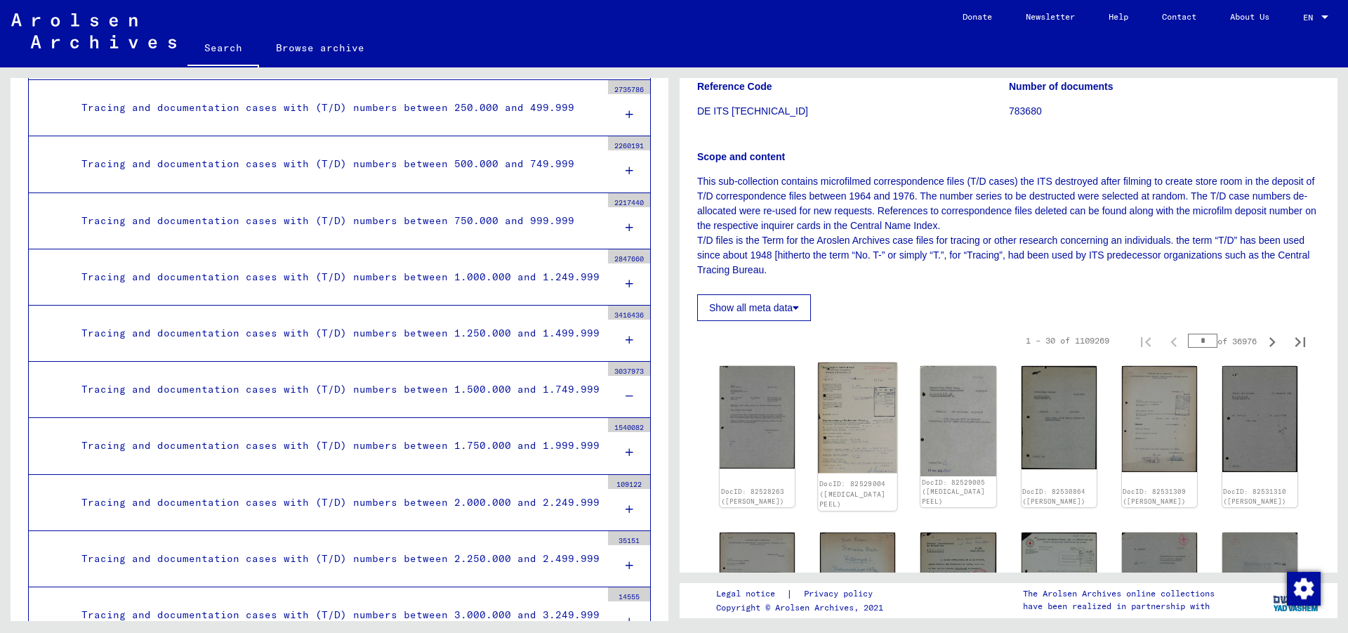
scroll to position [303, 0]
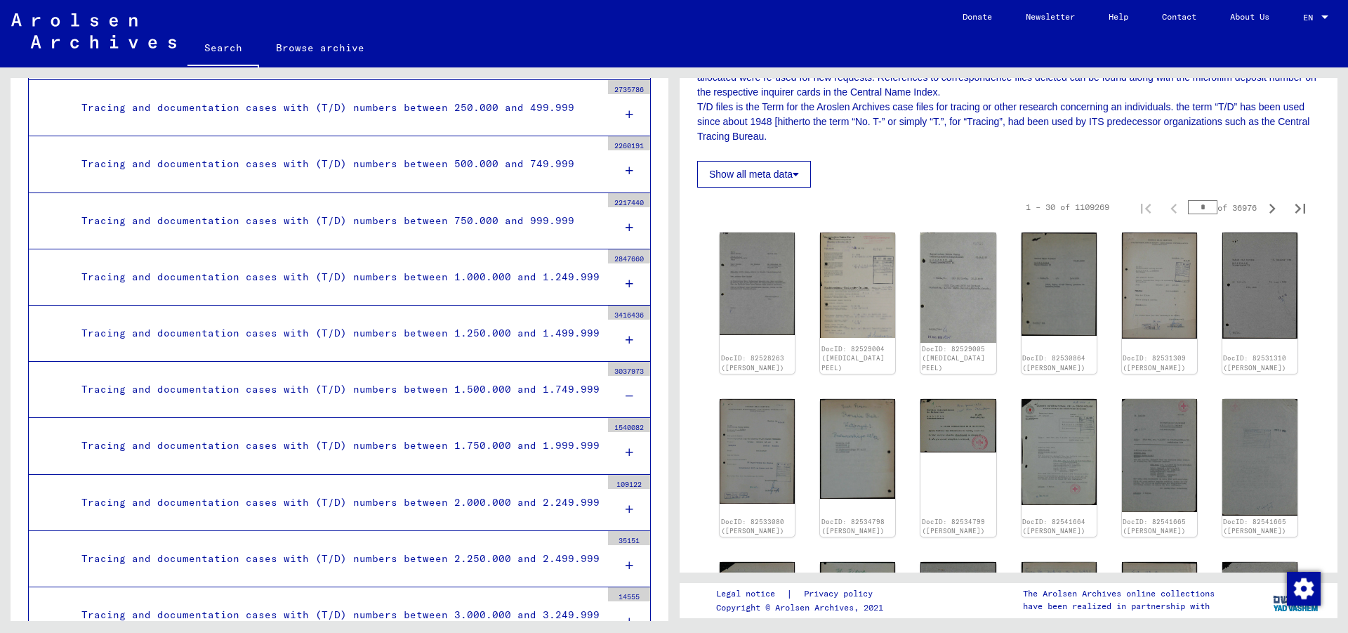
click at [804, 173] on button "Show all meta data" at bounding box center [754, 174] width 114 height 27
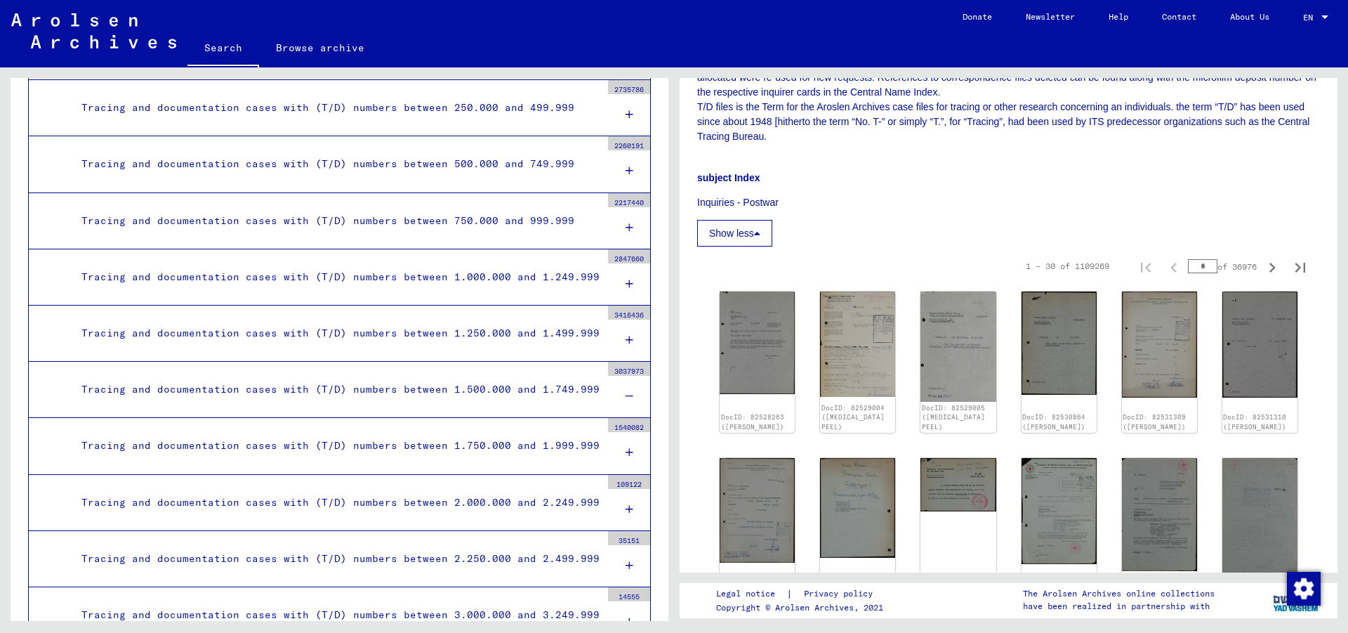
click at [767, 231] on button "Show less" at bounding box center [734, 233] width 75 height 27
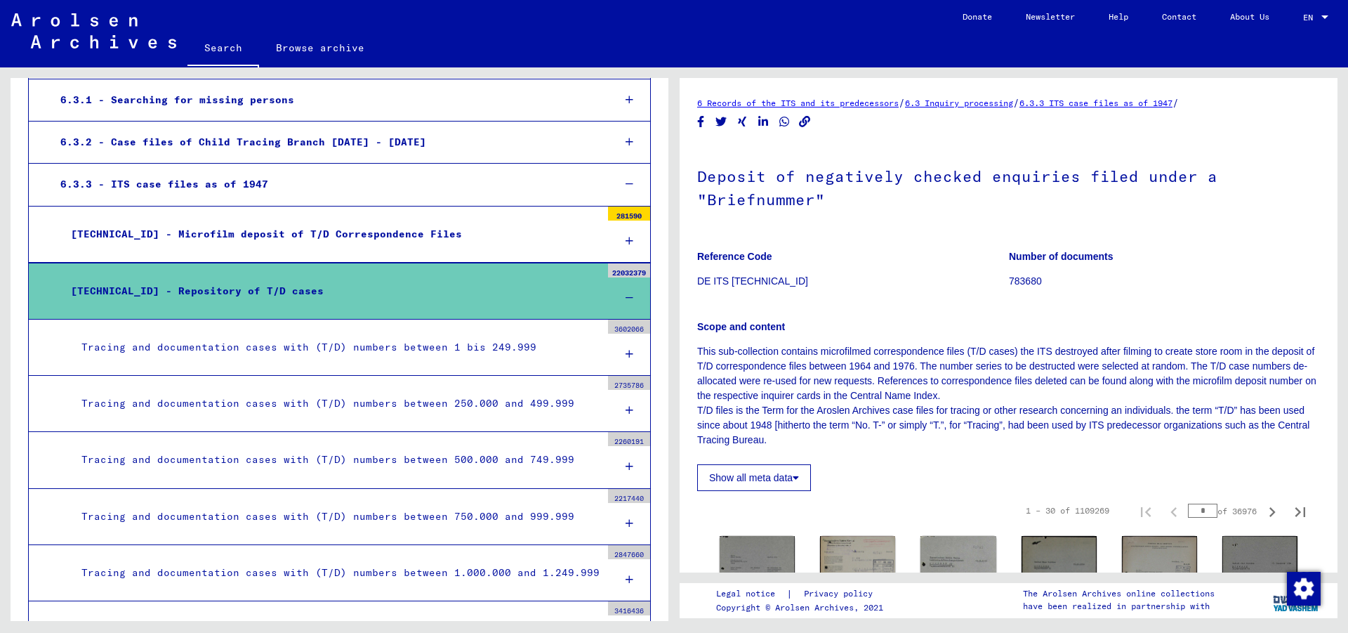
scroll to position [501, 0]
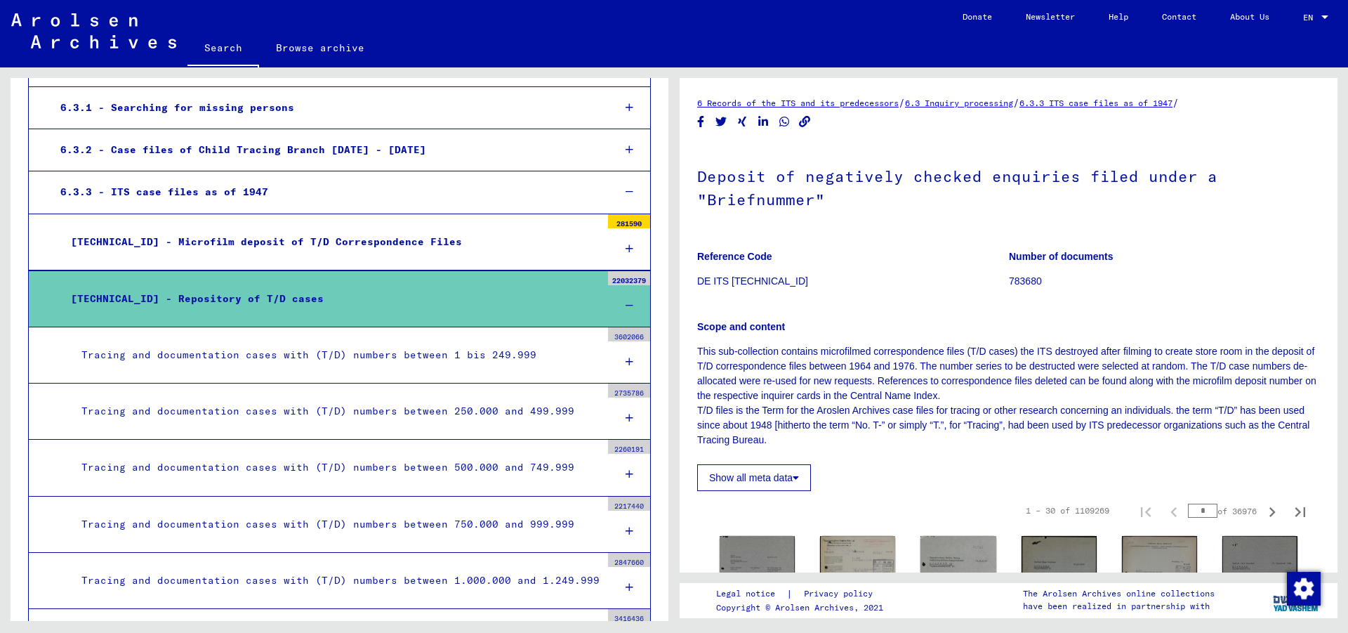
click at [199, 293] on div "[TECHNICAL_ID] - Repository of T/D cases" at bounding box center [330, 298] width 541 height 27
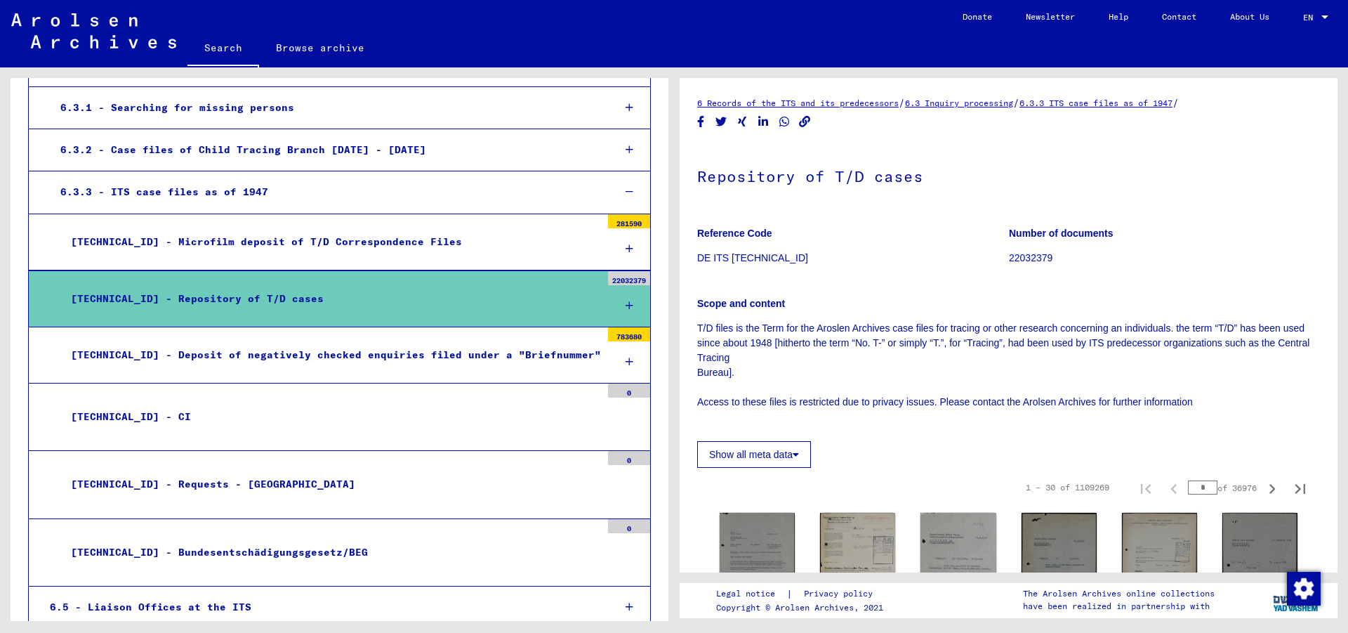
scroll to position [303, 0]
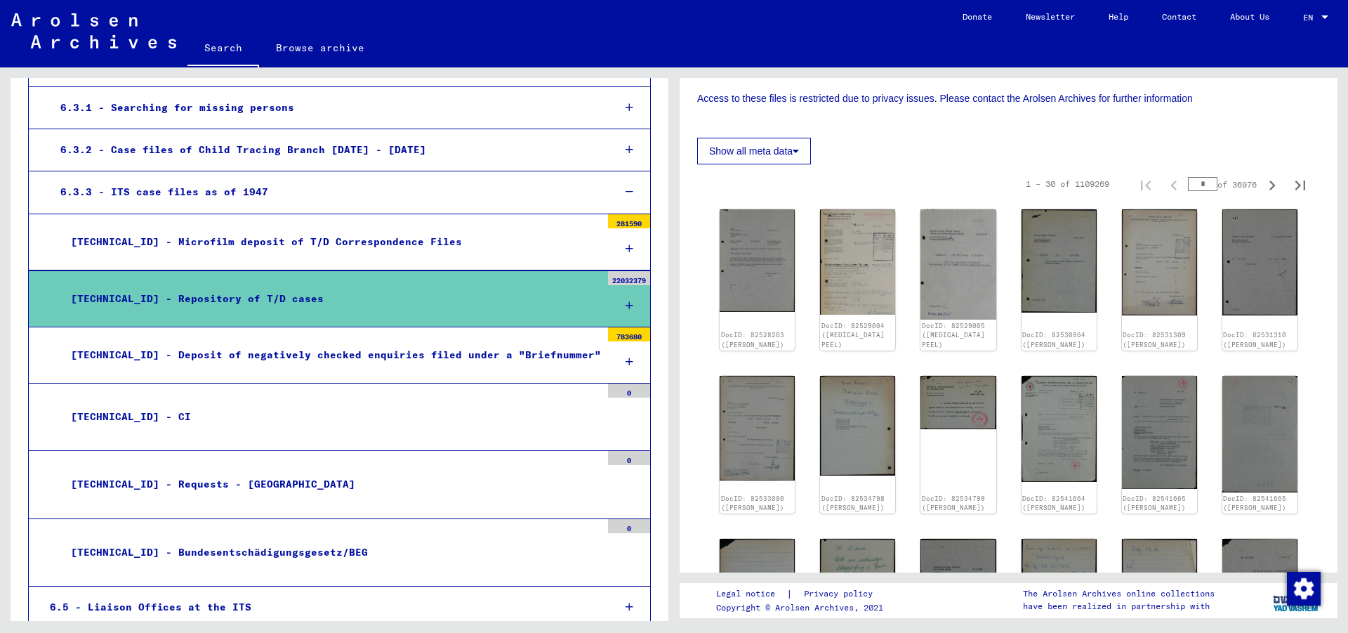
click at [405, 307] on div "[TECHNICAL_ID] - Repository of T/D cases" at bounding box center [330, 298] width 541 height 27
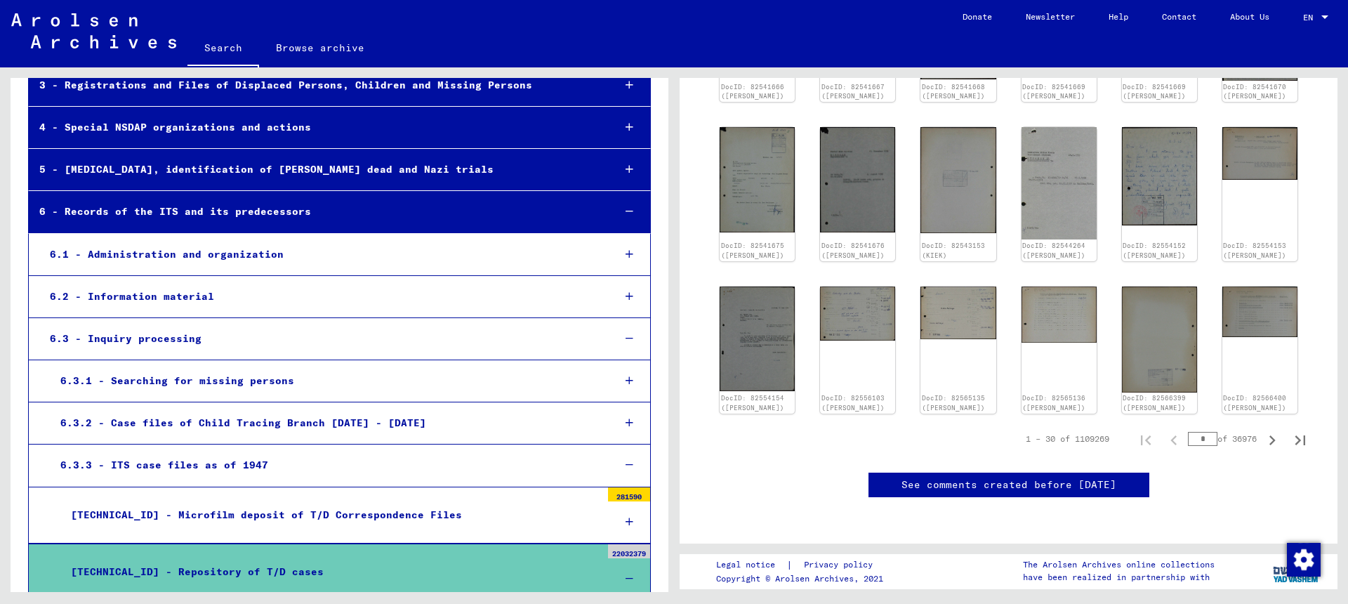
scroll to position [986, 0]
click at [1269, 435] on icon "Next page" at bounding box center [1272, 440] width 6 height 10
type input "*"
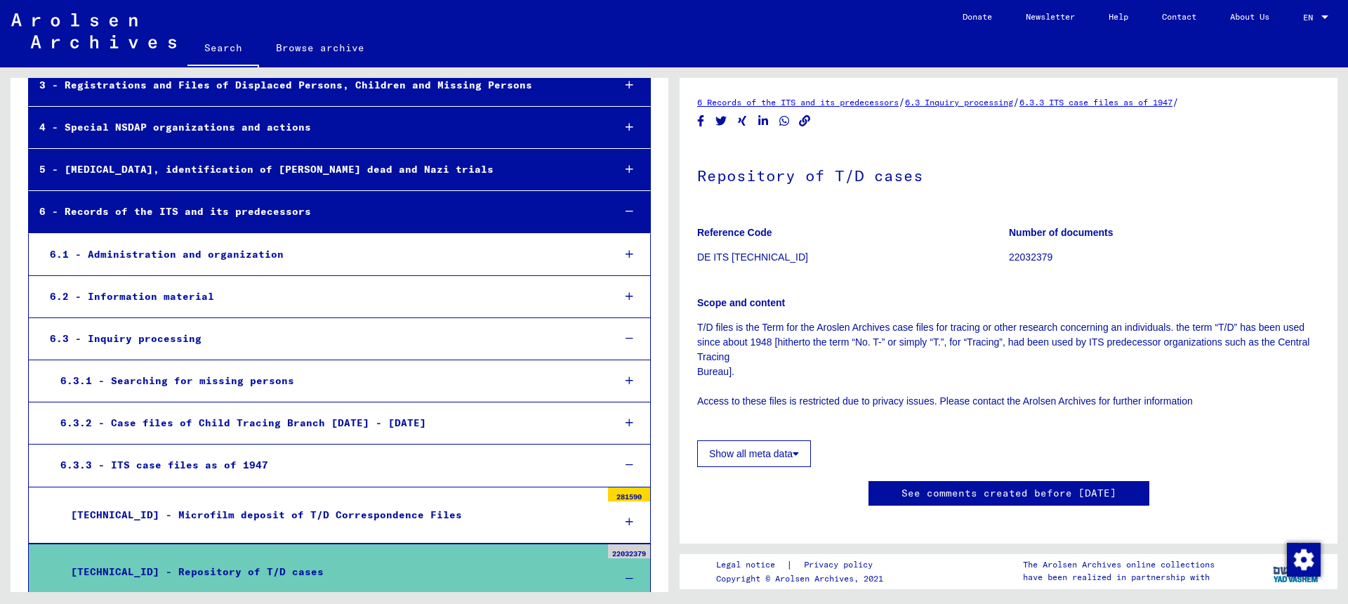
scroll to position [0, 0]
click at [1038, 258] on p "22032379" at bounding box center [1164, 258] width 311 height 15
click at [765, 258] on p "DE ITS [TECHNICAL_ID]" at bounding box center [852, 258] width 311 height 15
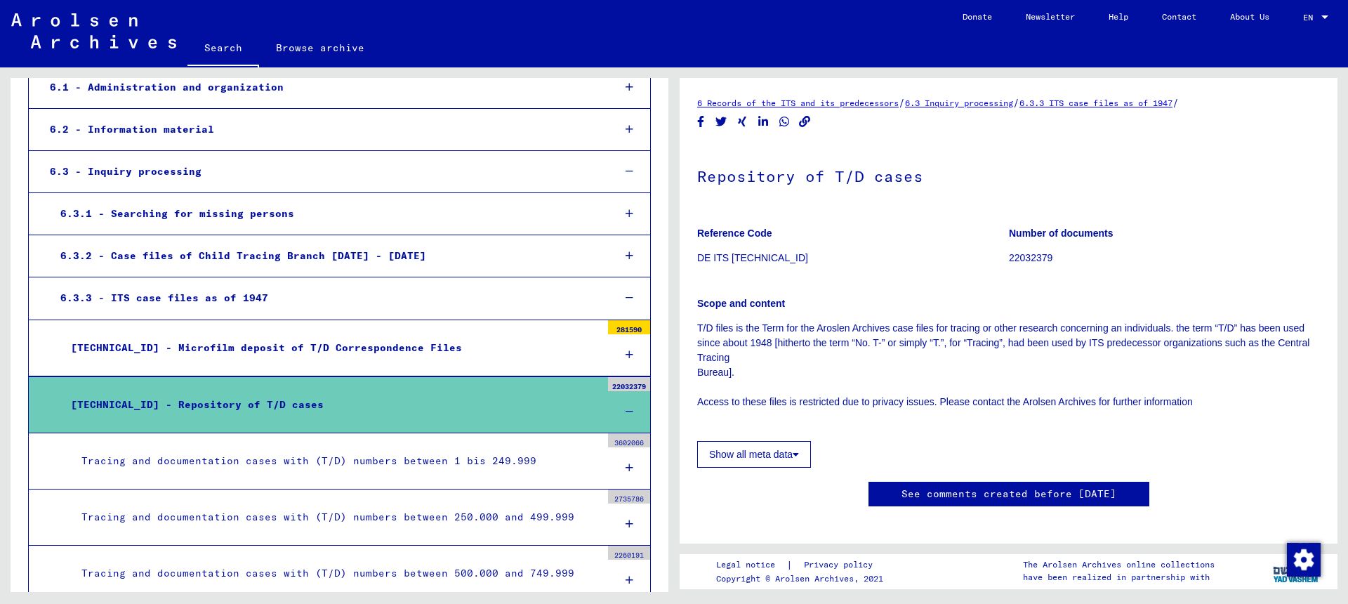
scroll to position [531, 0]
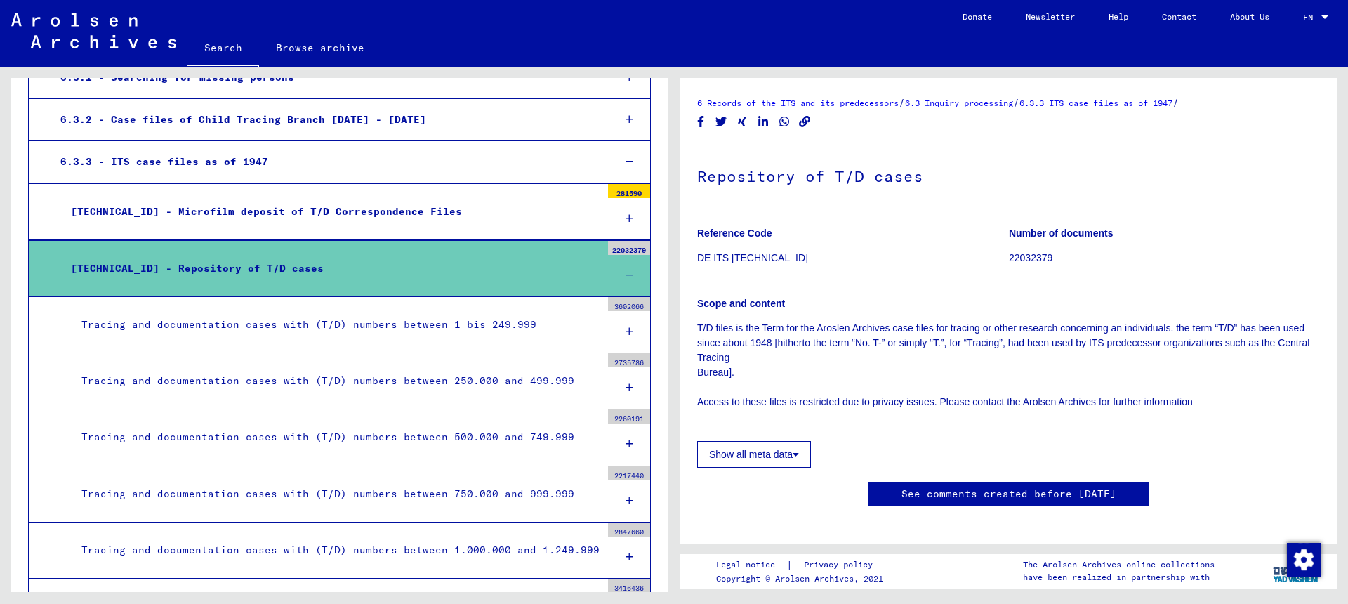
click at [490, 443] on div "Tracing and documentation cases with (T/D) numbers between 500.000 and 749.999" at bounding box center [336, 436] width 530 height 27
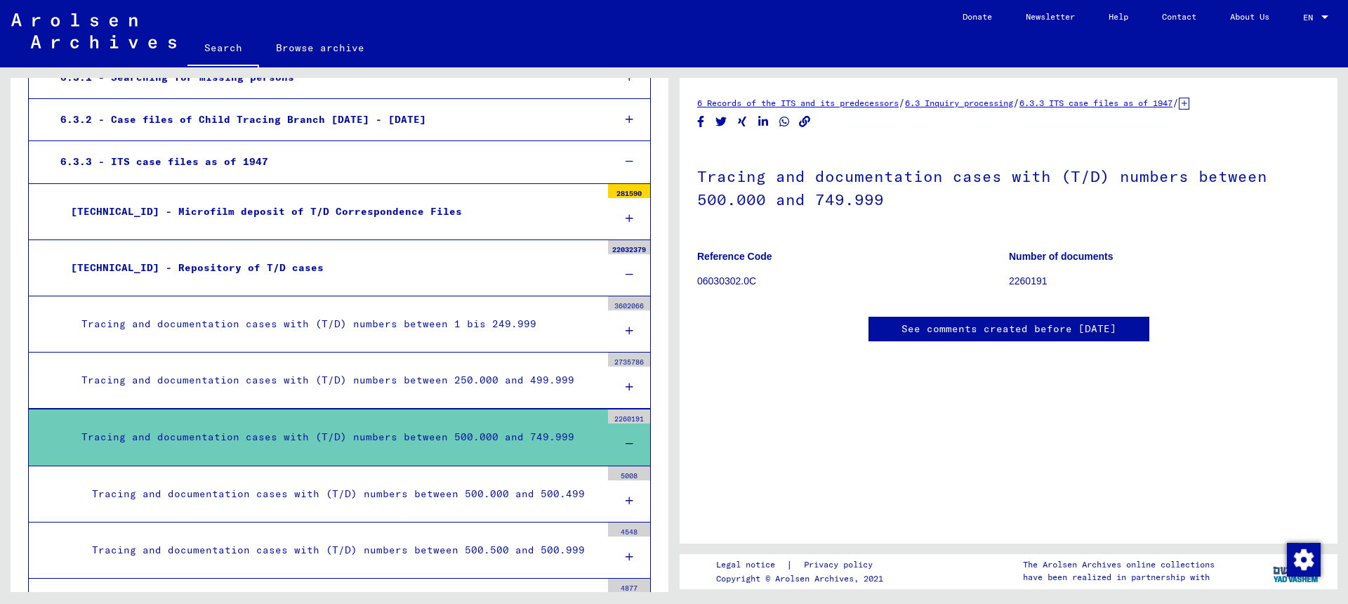
scroll to position [291, 0]
click at [432, 479] on mat-tree-node "Tracing and documentation cases with (T/D) numbers between 500.000 and 500.499 …" at bounding box center [339, 494] width 623 height 56
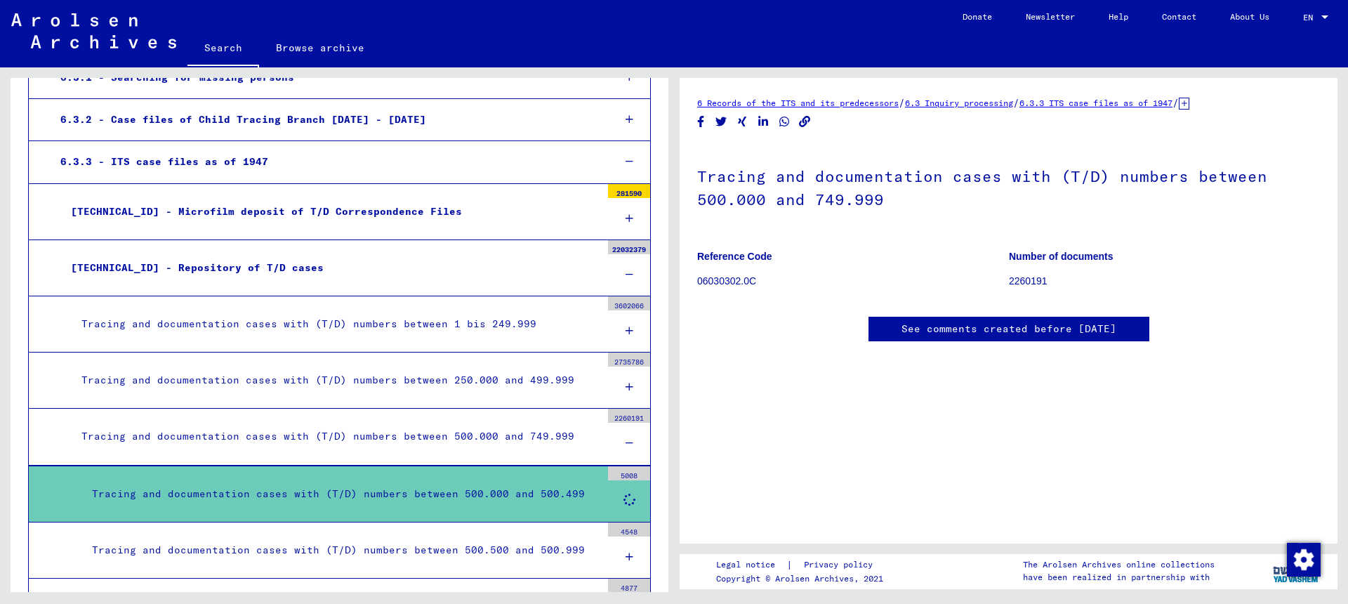
scroll to position [0, 0]
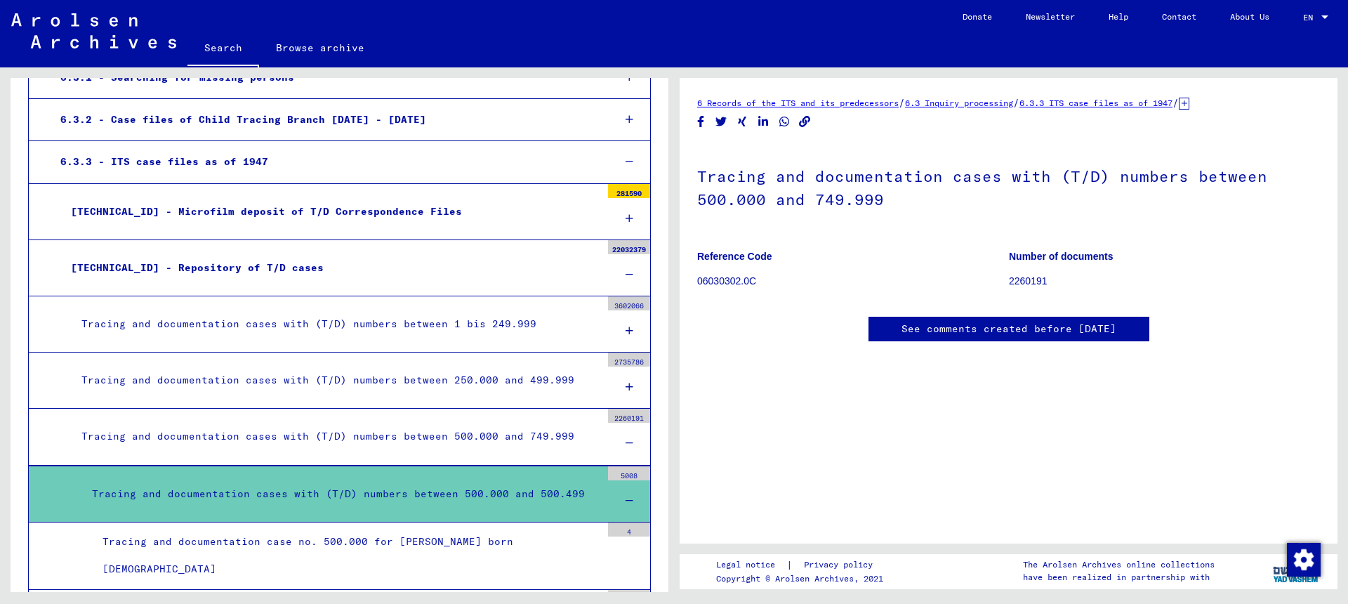
drag, startPoint x: 1036, startPoint y: 251, endPoint x: 1082, endPoint y: 256, distance: 46.6
click at [1037, 251] on p "Number of documents" at bounding box center [1164, 256] width 311 height 15
click at [1082, 256] on b "Number of documents" at bounding box center [1061, 256] width 105 height 11
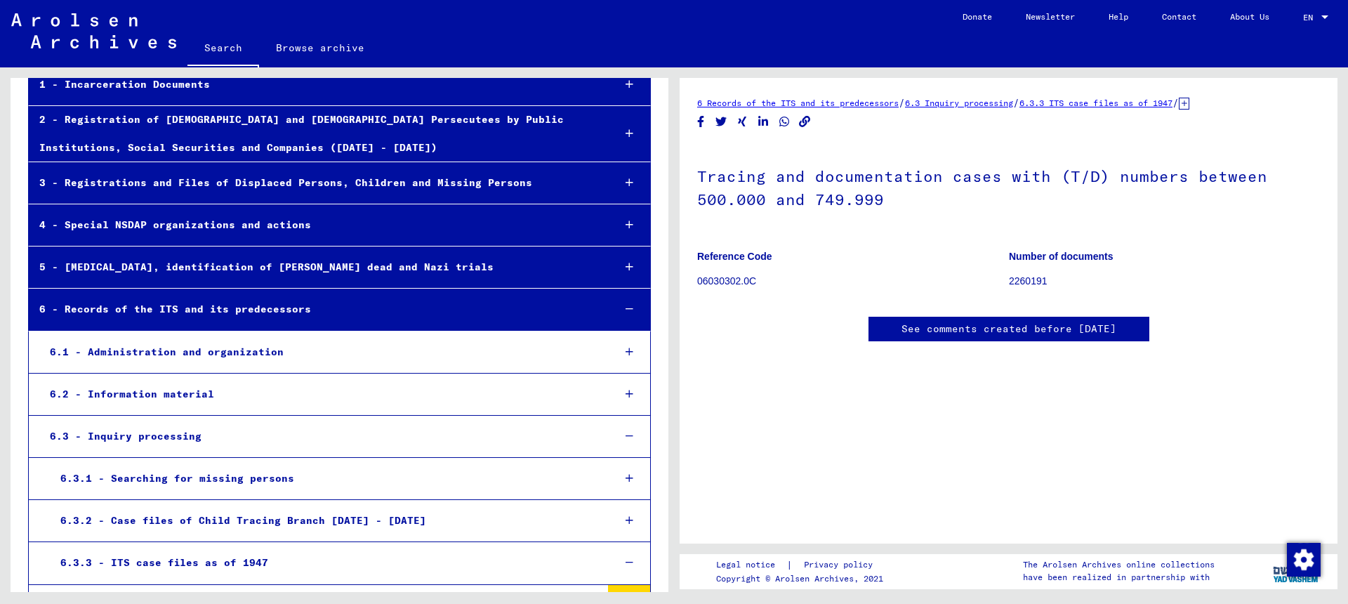
scroll to position [76, 0]
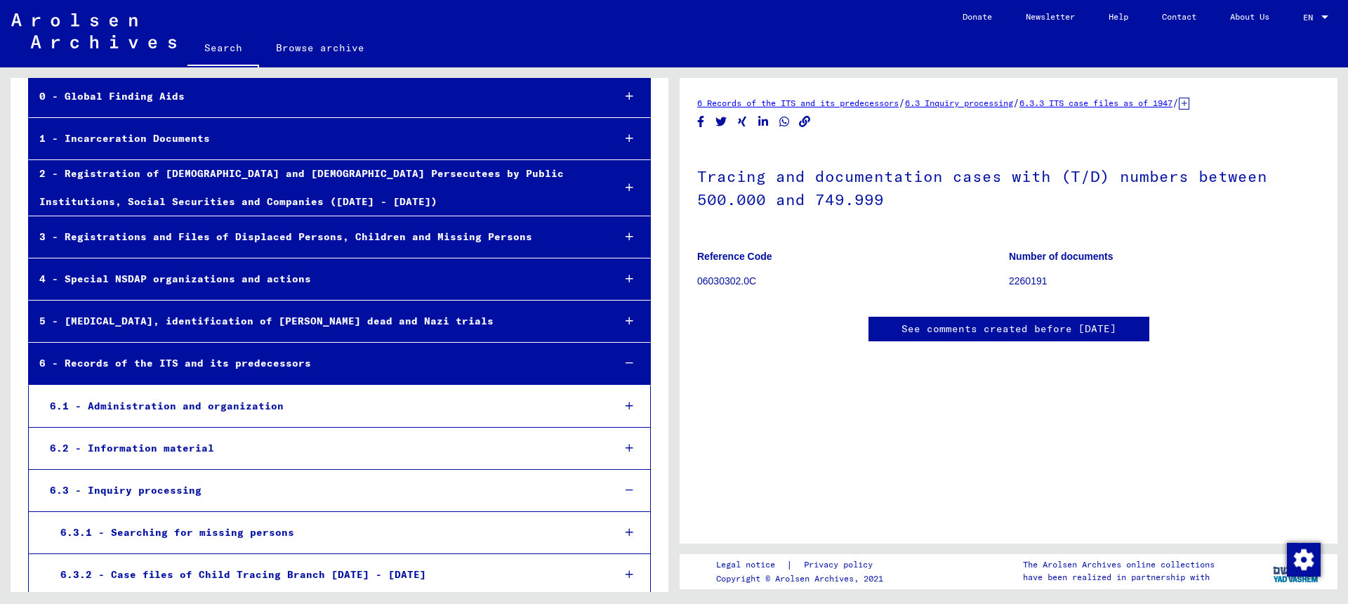
click at [321, 48] on link "Browse archive" at bounding box center [320, 48] width 122 height 34
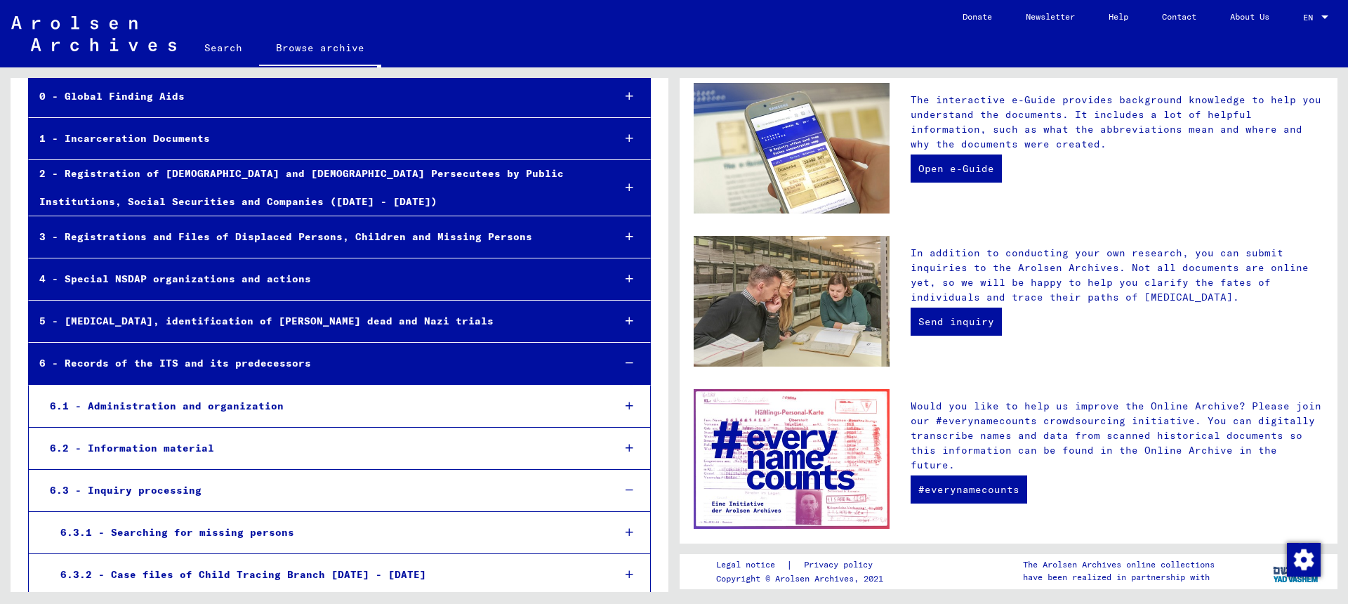
scroll to position [371, 0]
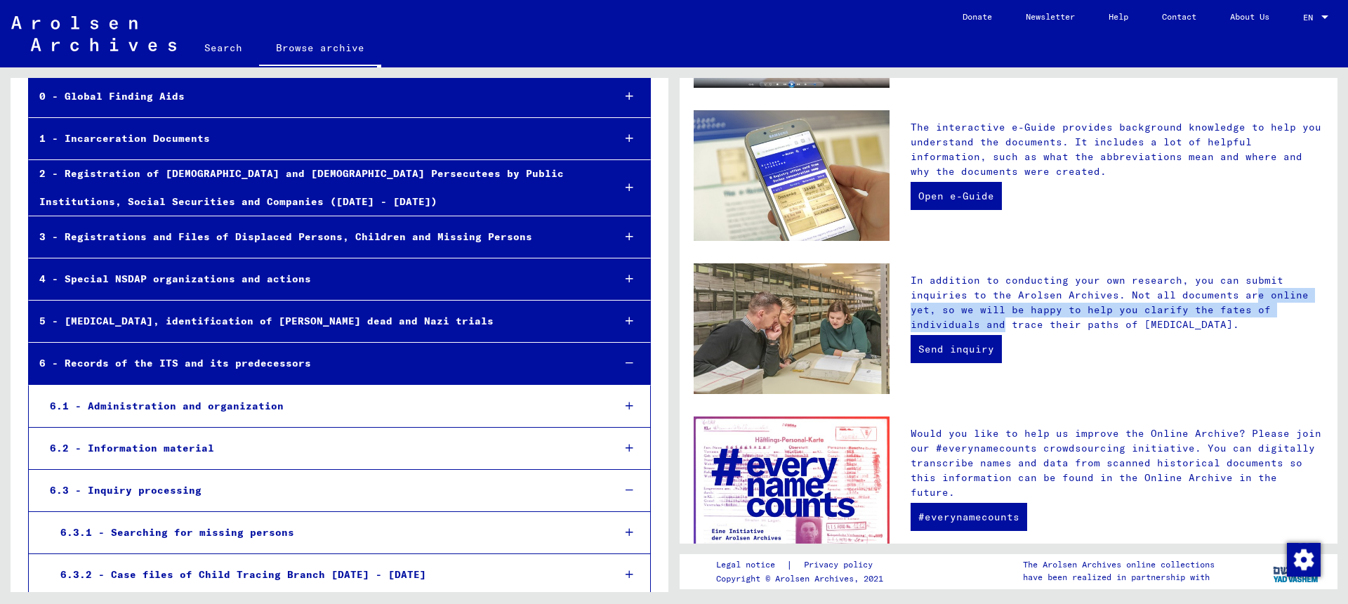
drag, startPoint x: 1161, startPoint y: 289, endPoint x: 1288, endPoint y: 308, distance: 128.6
click at [1288, 308] on p "In addition to conducting your own research, you can submit inquiries to the Ar…" at bounding box center [1117, 302] width 413 height 59
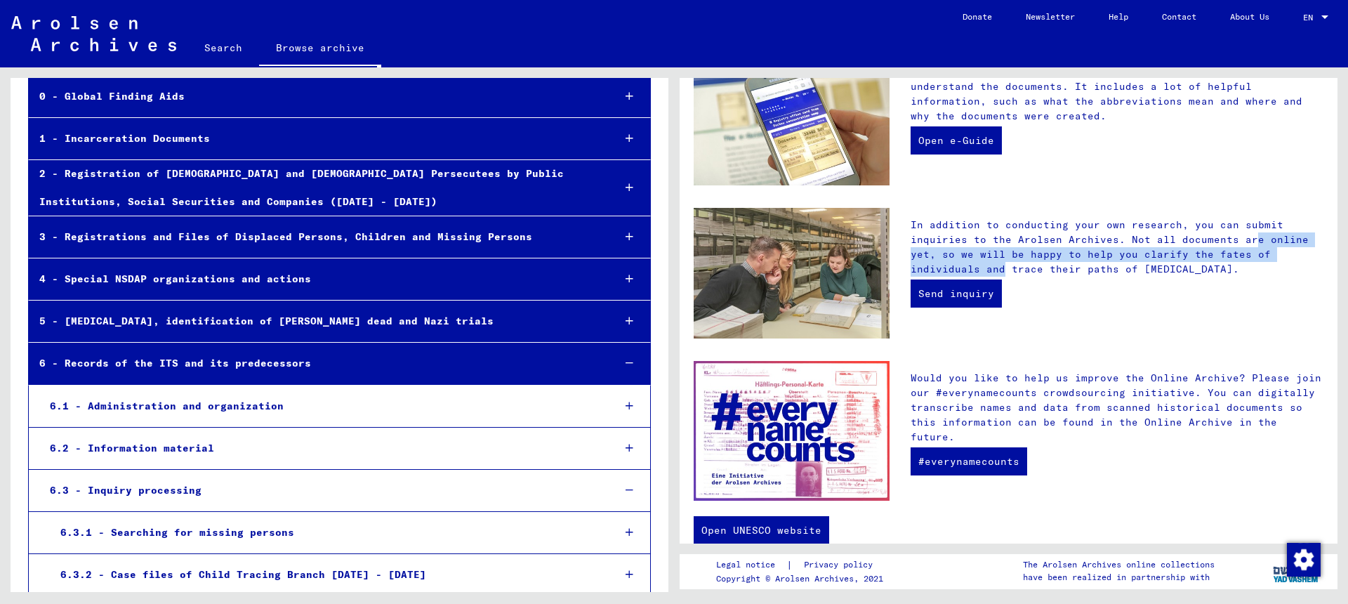
scroll to position [447, 0]
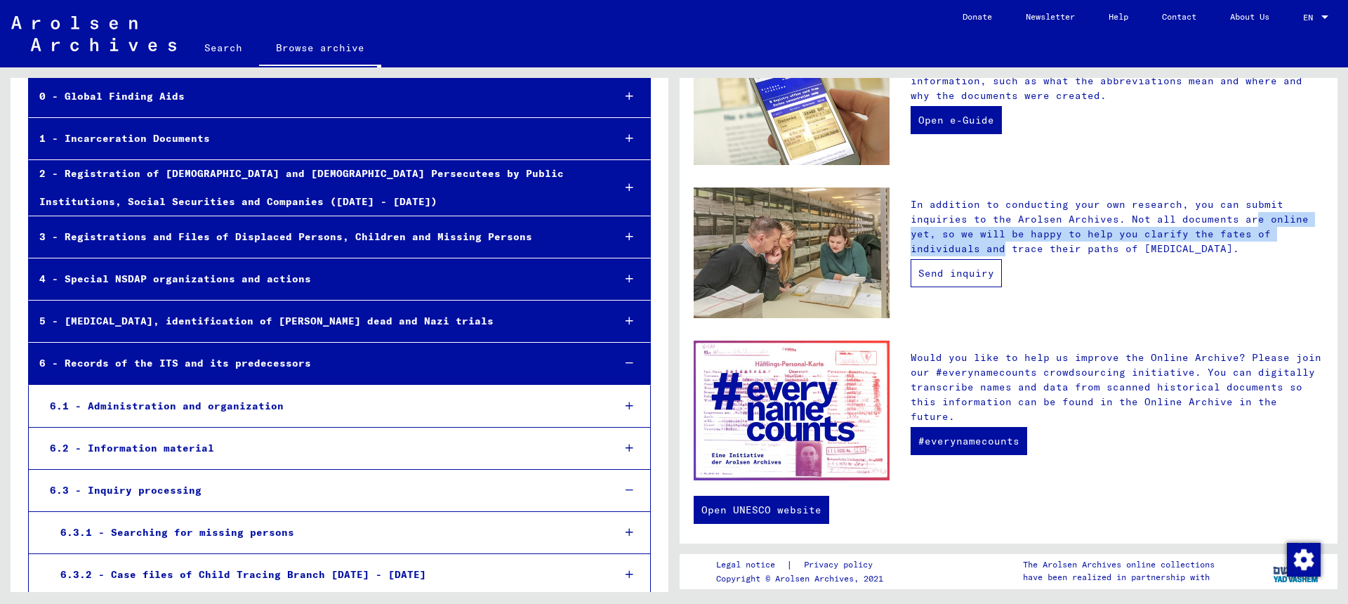
click at [964, 272] on link "Send inquiry" at bounding box center [956, 273] width 91 height 28
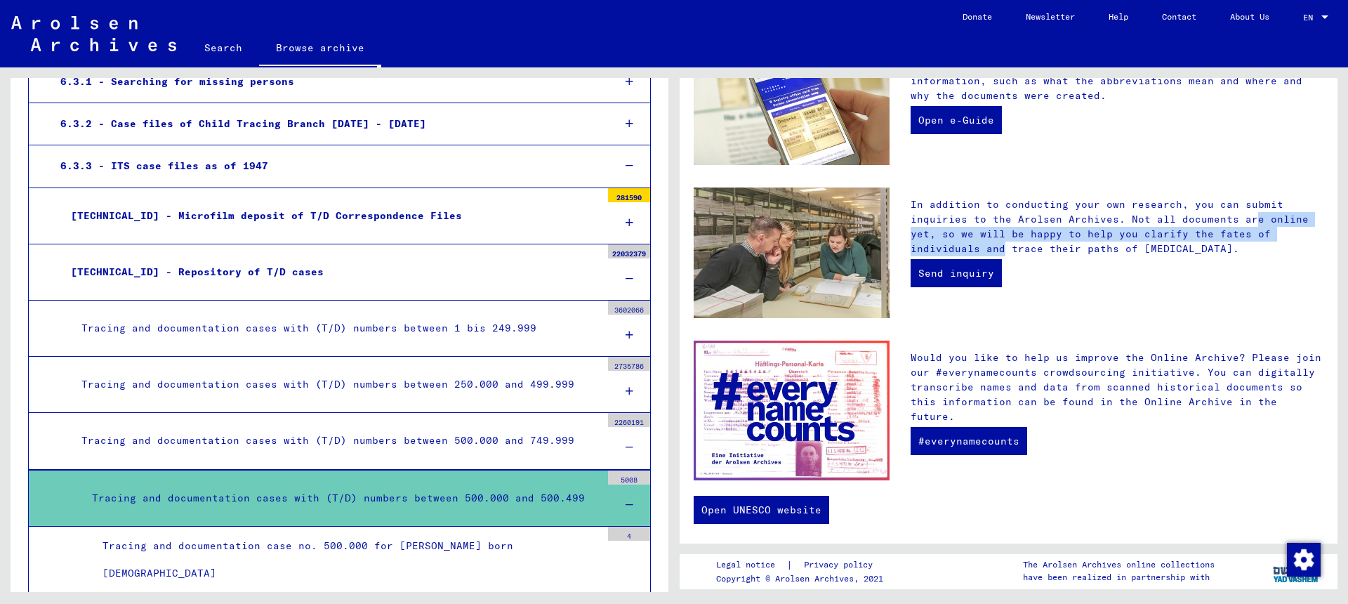
scroll to position [607, 0]
